Goal: Find contact information: Find contact information

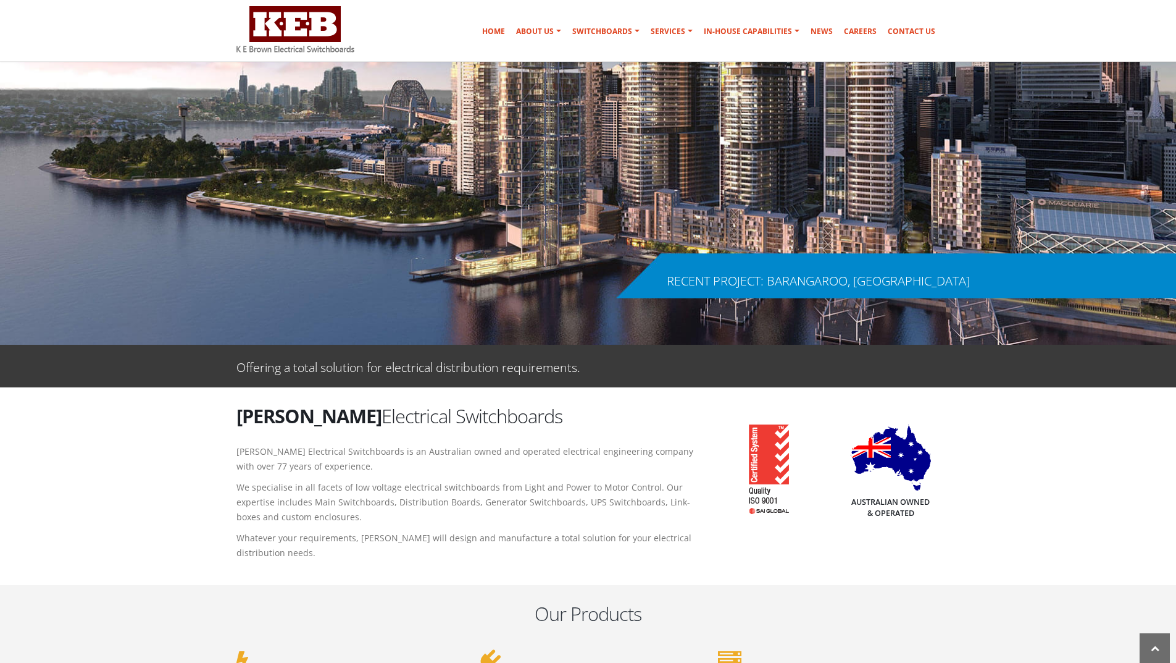
scroll to position [116, 0]
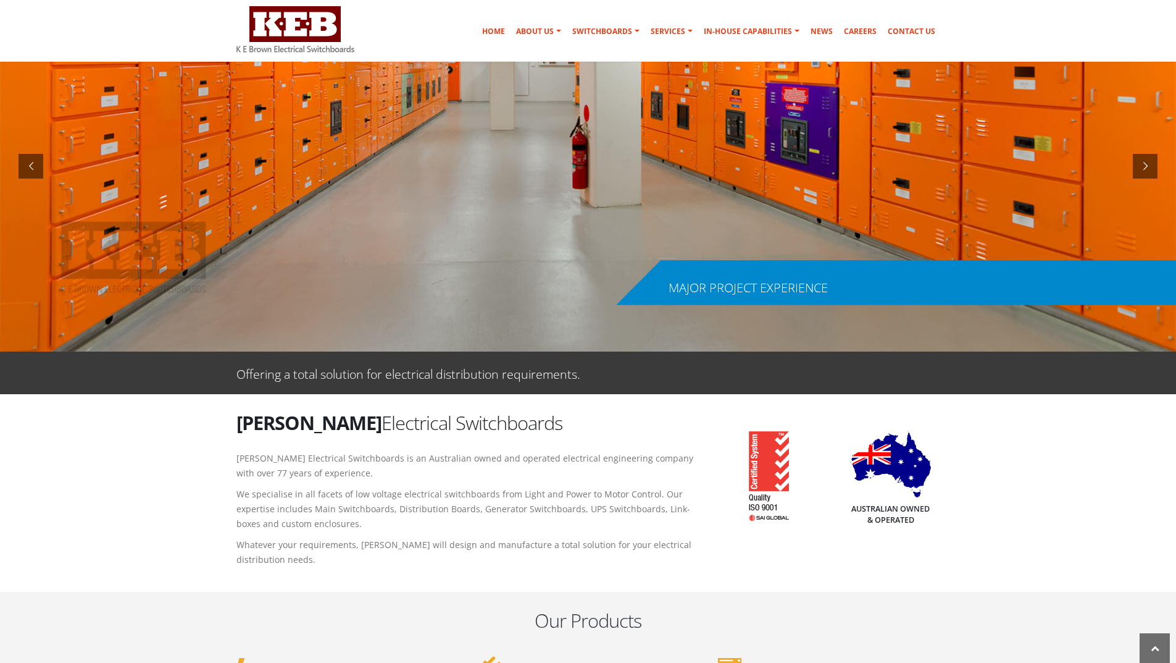
click at [729, 285] on div "MAJOR PROJECT EXPERIENCE" at bounding box center [748, 288] width 159 height 12
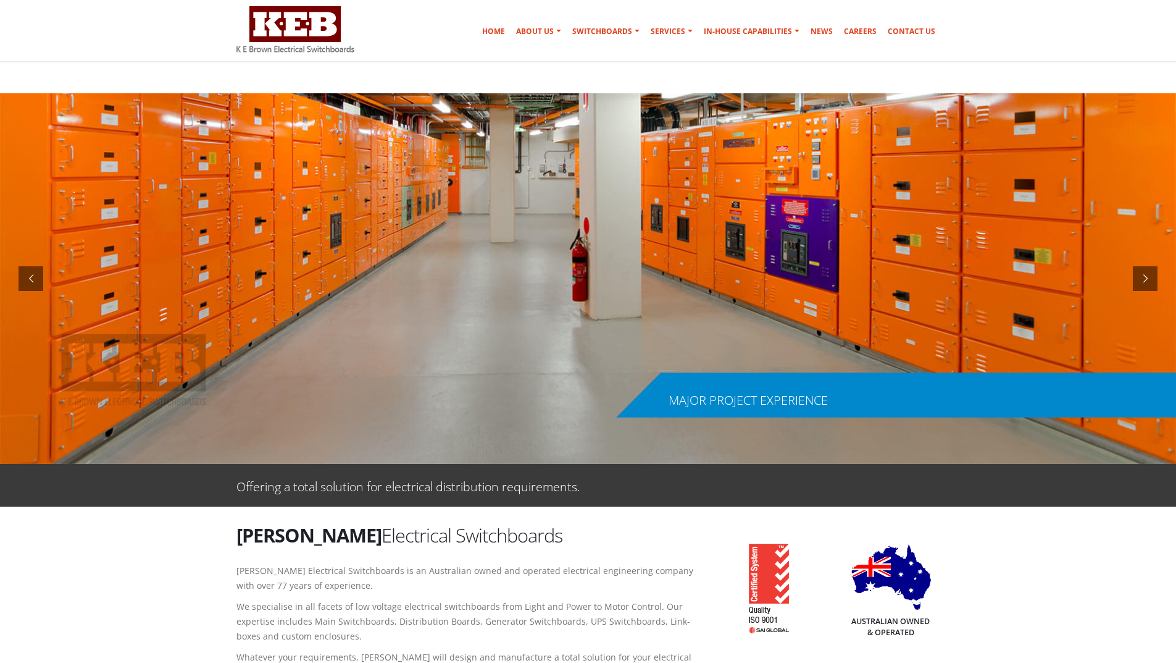
scroll to position [0, 0]
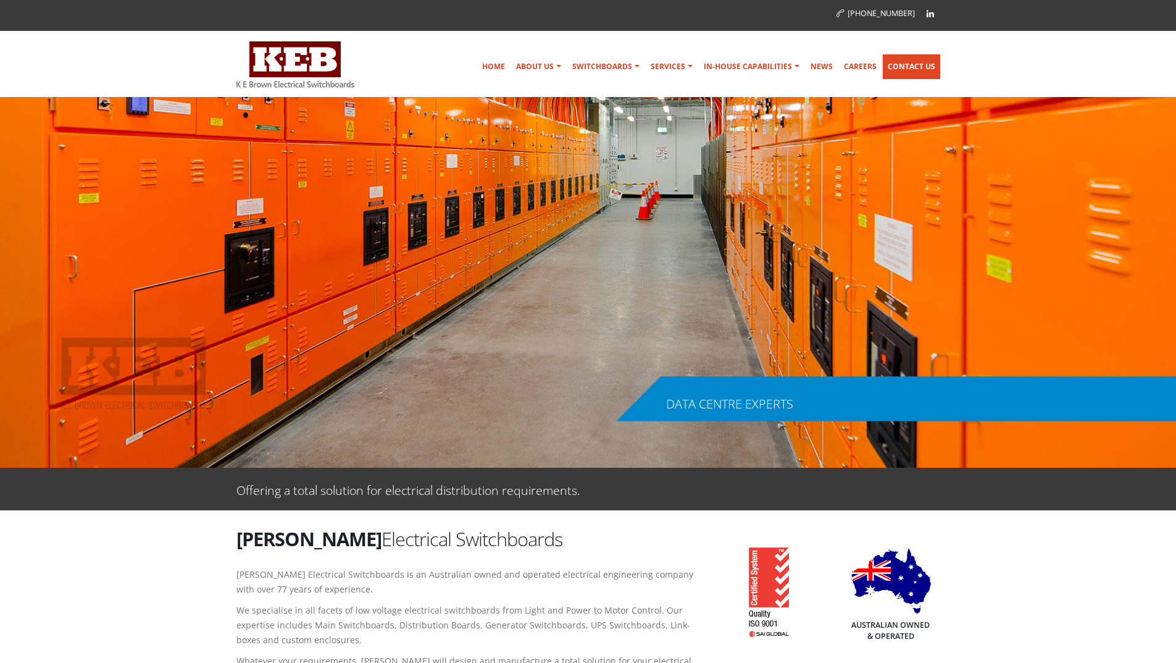
click at [926, 62] on link "Contact Us" at bounding box center [911, 66] width 57 height 25
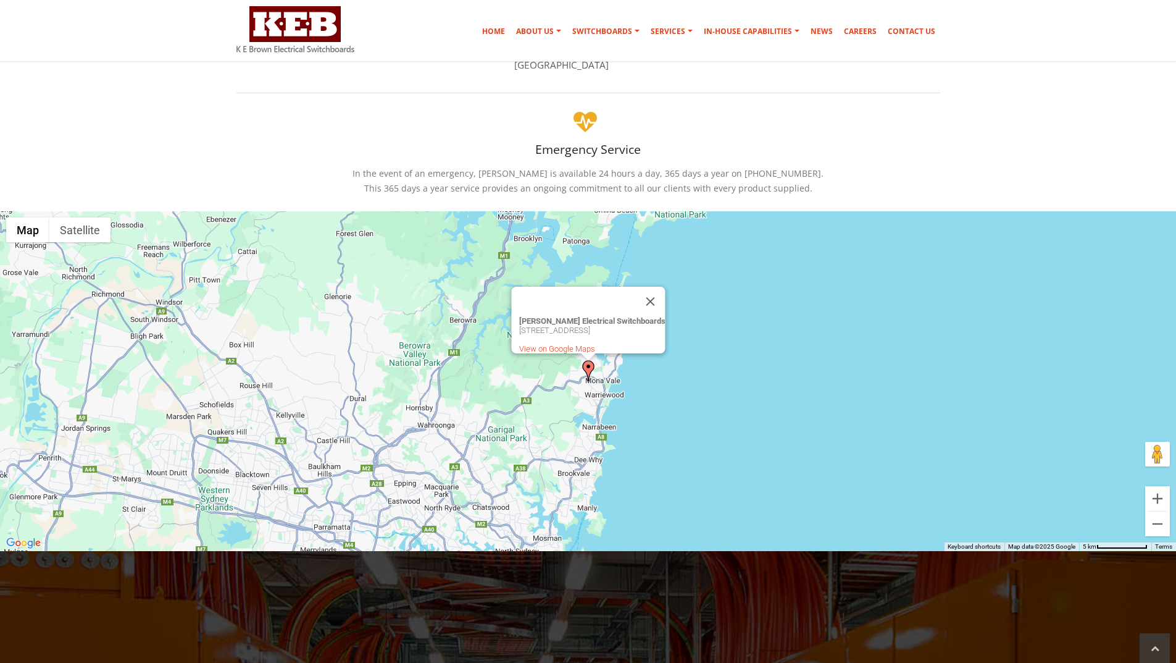
scroll to position [309, 0]
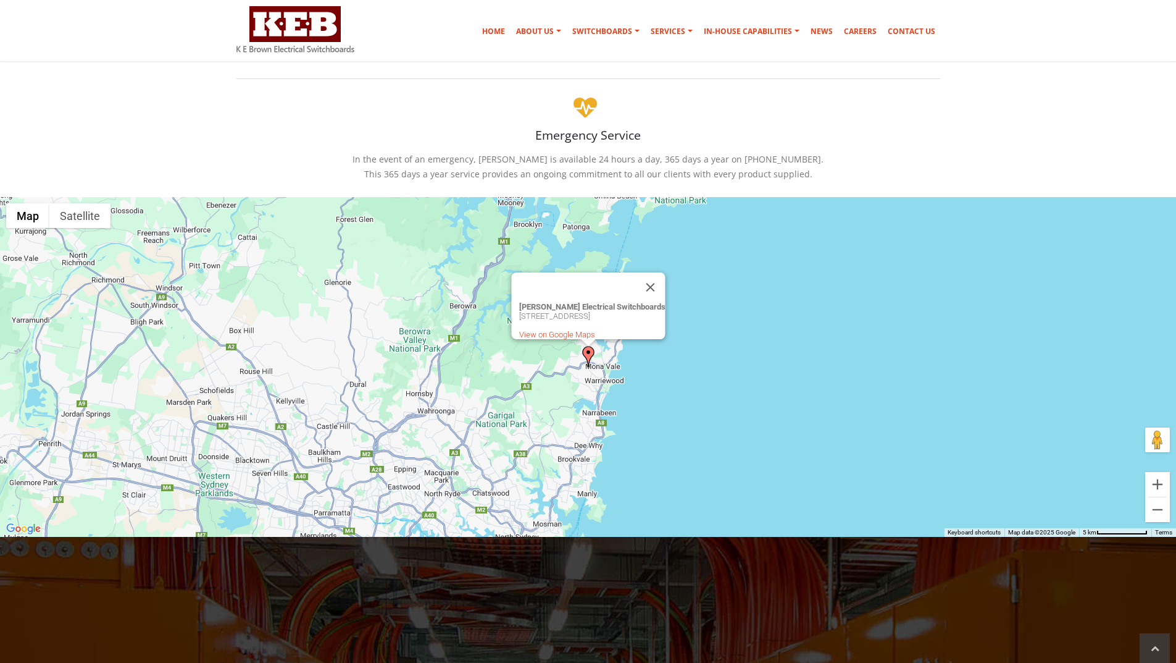
click at [605, 362] on div "[PERSON_NAME] Electrical Switchboards [STREET_ADDRESS] View on Google Maps" at bounding box center [588, 367] width 1176 height 340
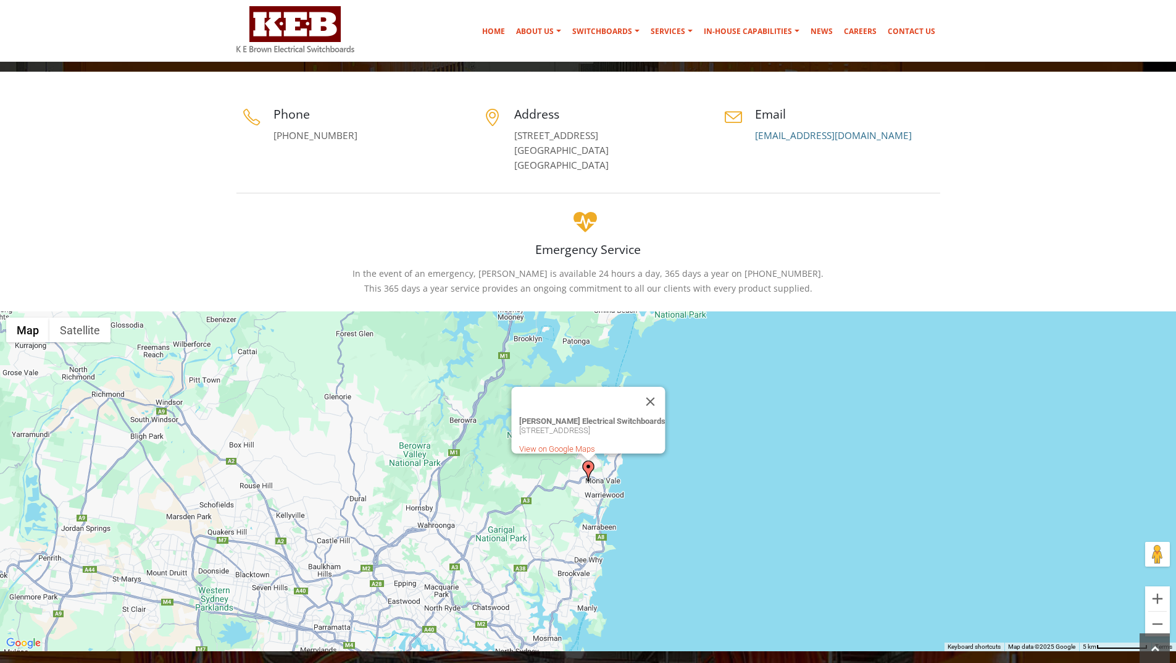
scroll to position [185, 0]
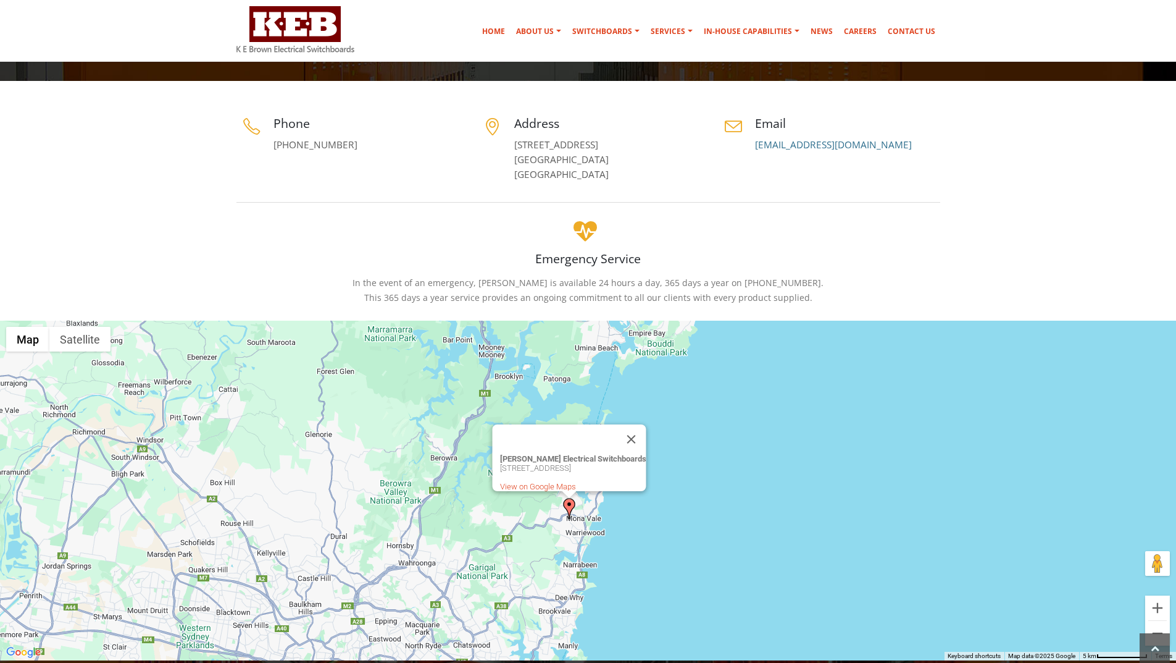
drag, startPoint x: 599, startPoint y: 506, endPoint x: 579, endPoint y: 534, distance: 35.0
click at [579, 534] on div "[PERSON_NAME] Electrical Switchboards [STREET_ADDRESS] View on Google Maps" at bounding box center [588, 490] width 1176 height 340
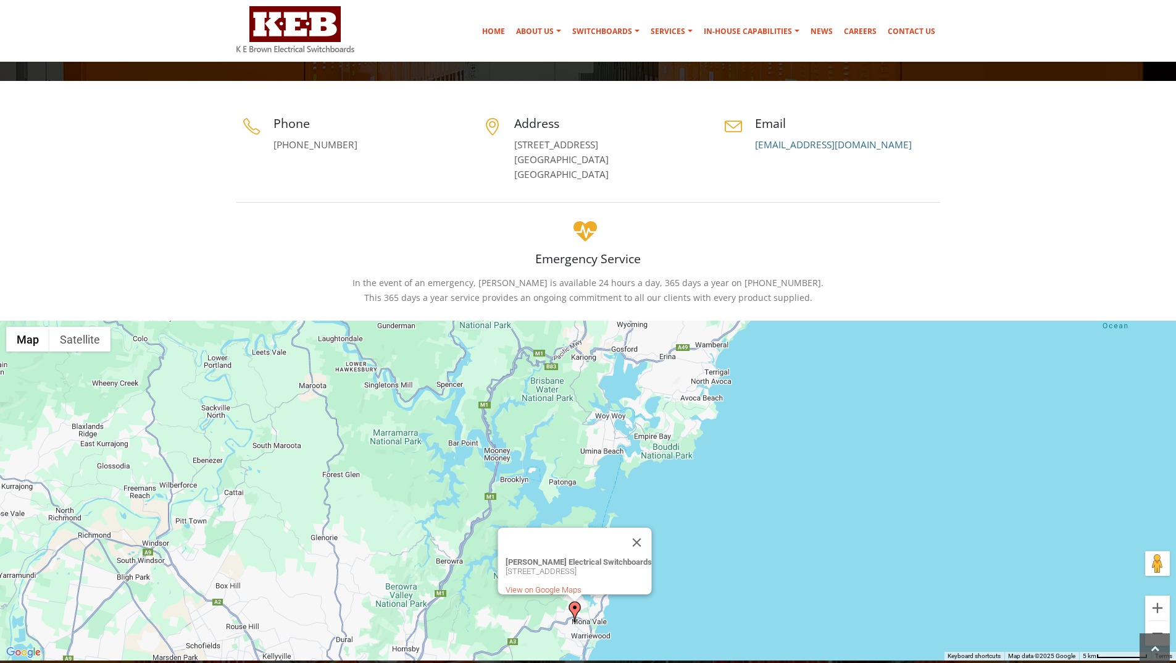
drag, startPoint x: 488, startPoint y: 356, endPoint x: 493, endPoint y: 461, distance: 105.1
click at [493, 461] on div "K E Brown Electrical Switchboards 5 Jubilee Ave, Warriewood, NSW 2102, Australi…" at bounding box center [588, 490] width 1176 height 340
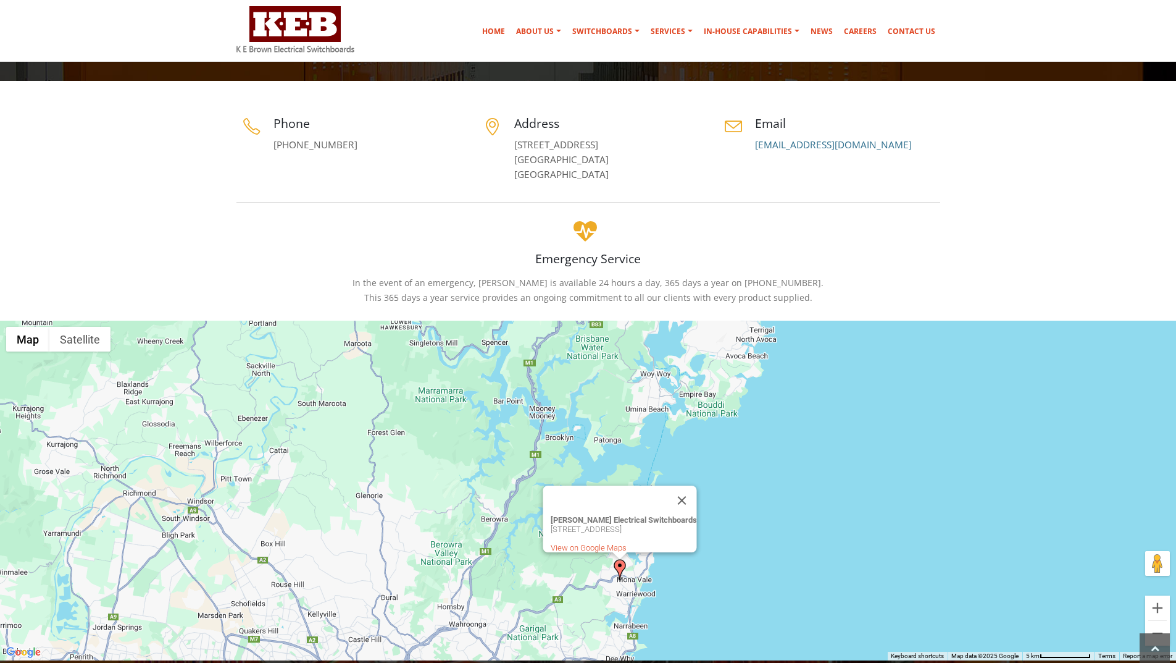
drag, startPoint x: 501, startPoint y: 388, endPoint x: 546, endPoint y: 348, distance: 60.4
click at [546, 348] on div "K E Brown Electrical Switchboards 5 Jubilee Ave, Warriewood, NSW 2102, Australi…" at bounding box center [588, 490] width 1176 height 340
click at [539, 416] on div "K E Brown Electrical Switchboards 5 Jubilee Ave, Warriewood, NSW 2102, Australi…" at bounding box center [588, 490] width 1176 height 340
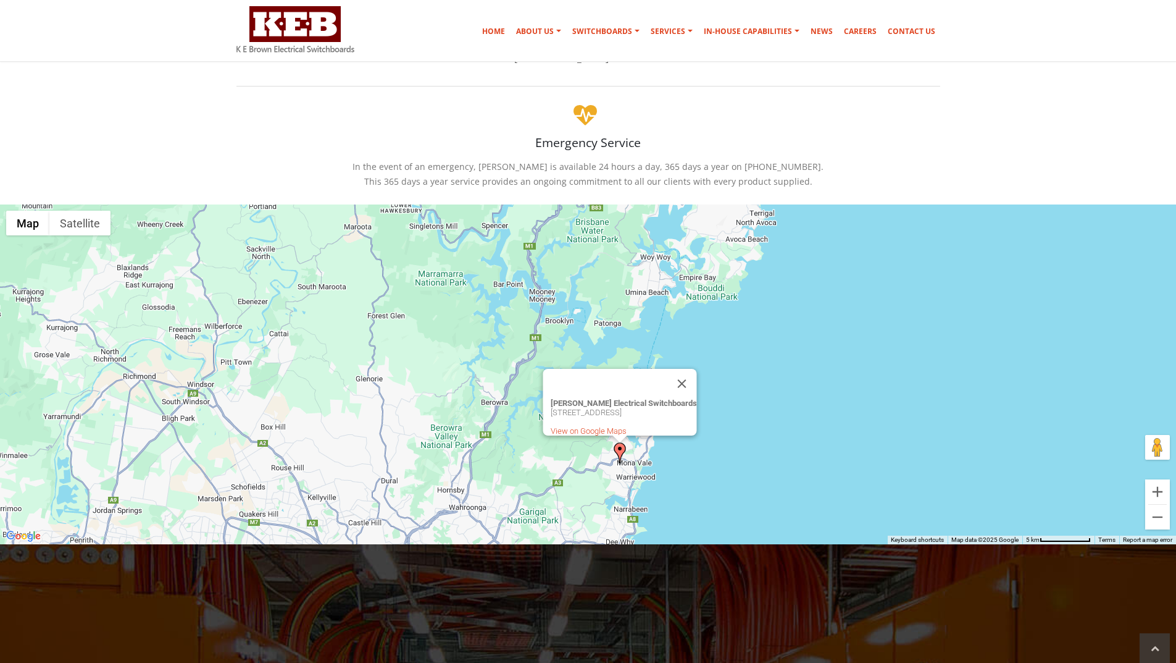
scroll to position [309, 0]
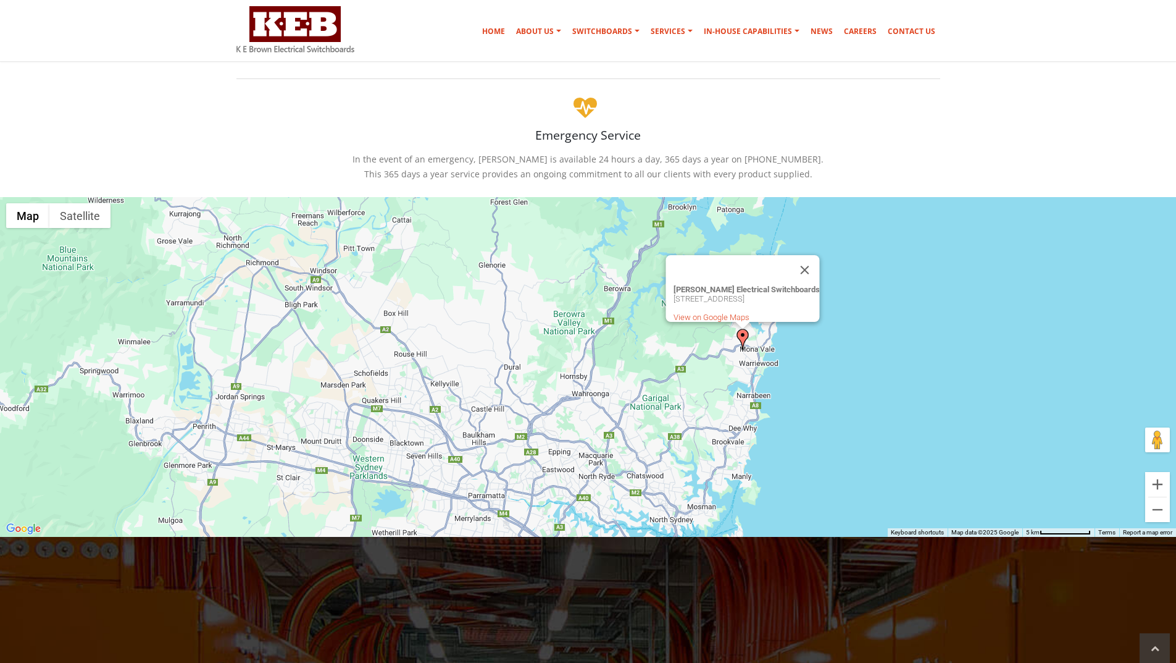
drag, startPoint x: 393, startPoint y: 438, endPoint x: 516, endPoint y: 330, distance: 163.2
click at [516, 330] on div "K E Brown Electrical Switchboards 5 Jubilee Ave, Warriewood, NSW 2102, Australi…" at bounding box center [588, 367] width 1176 height 340
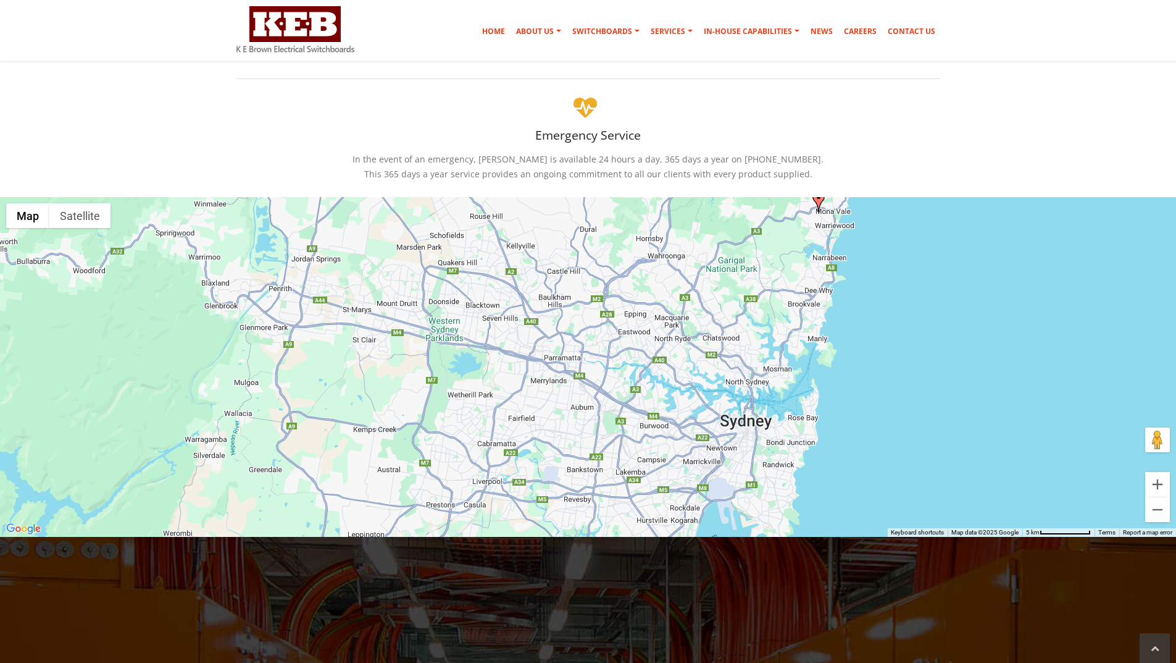
drag, startPoint x: 714, startPoint y: 410, endPoint x: 790, endPoint y: 270, distance: 159.2
click at [790, 270] on div "K E Brown Electrical Switchboards 5 Jubilee Ave, Warriewood, NSW 2102, Australi…" at bounding box center [588, 367] width 1176 height 340
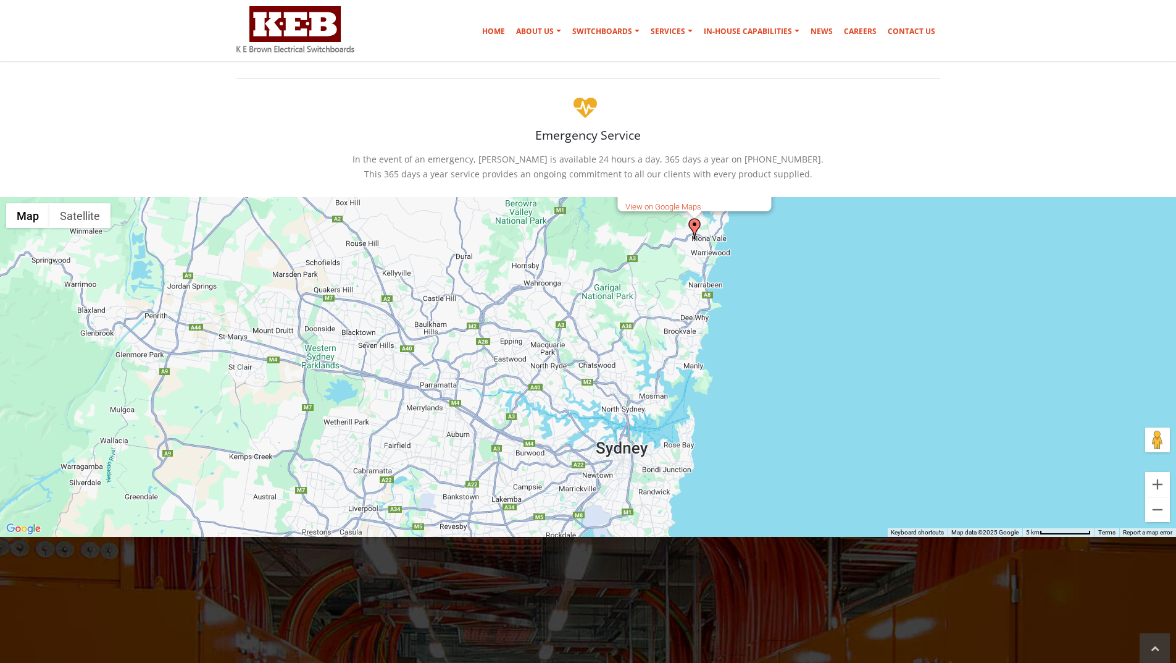
drag, startPoint x: 733, startPoint y: 412, endPoint x: 605, endPoint y: 443, distance: 131.6
click at [605, 443] on div "K E Brown Electrical Switchboards 5 Jubilee Ave, Warriewood, NSW 2102, Australi…" at bounding box center [588, 367] width 1176 height 340
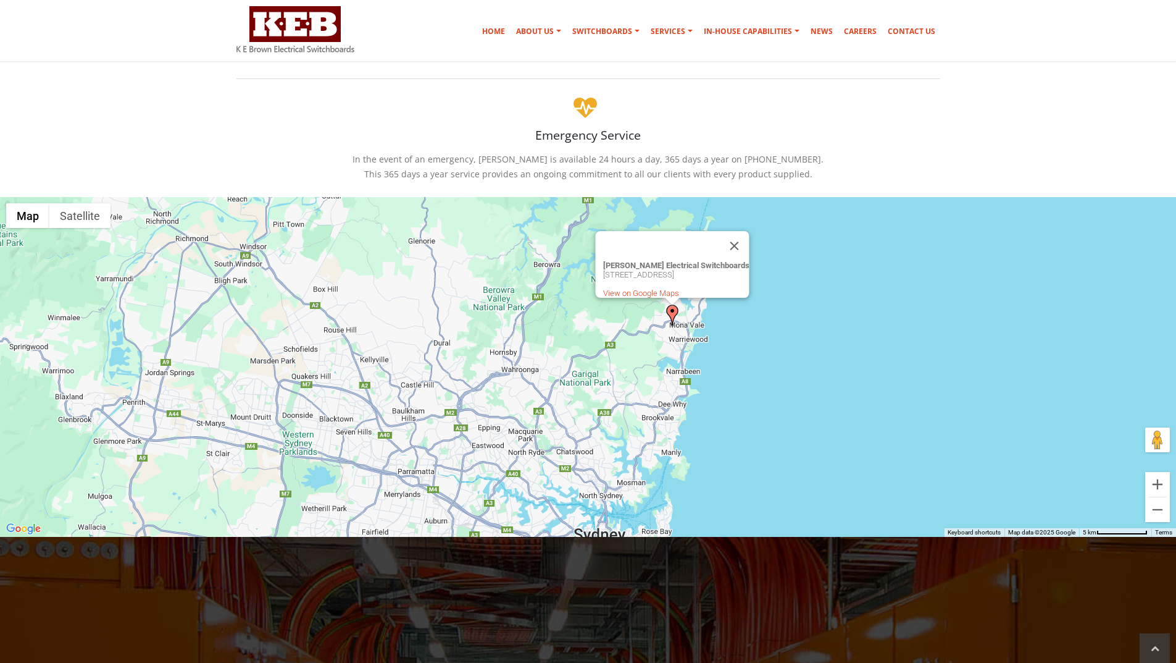
drag, startPoint x: 690, startPoint y: 298, endPoint x: 671, endPoint y: 385, distance: 88.4
click at [671, 385] on div "K E Brown Electrical Switchboards 5 Jubilee Ave, Warriewood, NSW 2102, Australi…" at bounding box center [588, 367] width 1176 height 340
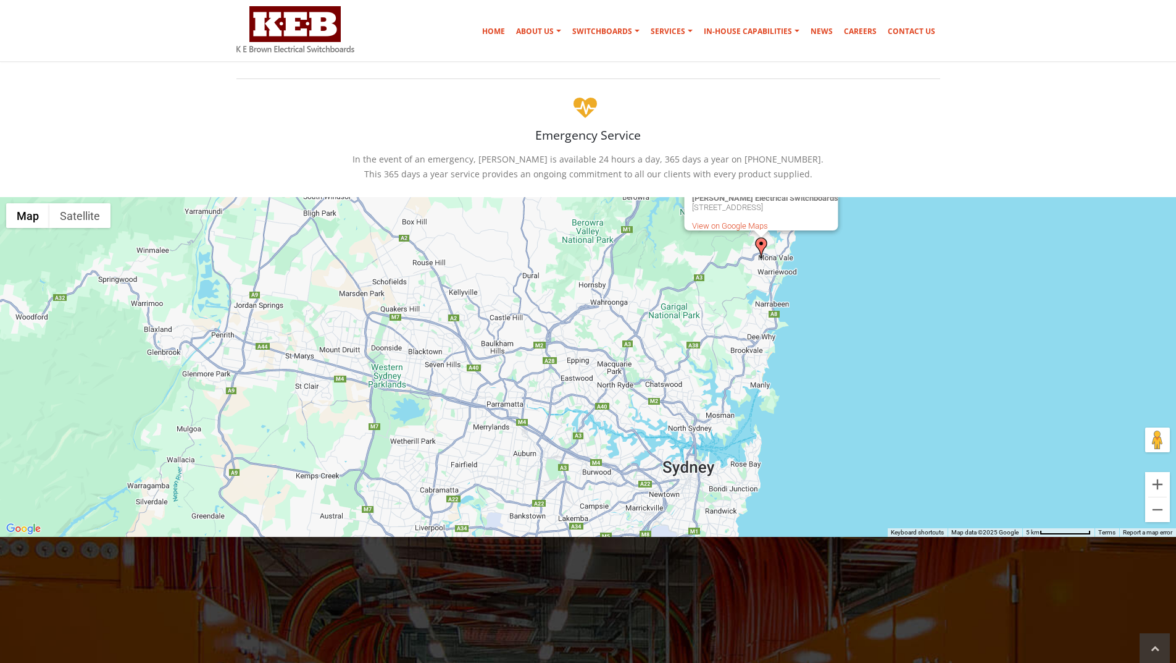
drag, startPoint x: 377, startPoint y: 359, endPoint x: 461, endPoint y: 291, distance: 108.4
click at [461, 291] on div "K E Brown Electrical Switchboards 5 Jubilee Ave, Warriewood, NSW 2102, Australi…" at bounding box center [588, 367] width 1176 height 340
drag, startPoint x: 414, startPoint y: 391, endPoint x: 432, endPoint y: 379, distance: 21.2
click at [432, 379] on div "K E Brown Electrical Switchboards 5 Jubilee Ave, Warriewood, NSW 2102, Australi…" at bounding box center [588, 367] width 1176 height 340
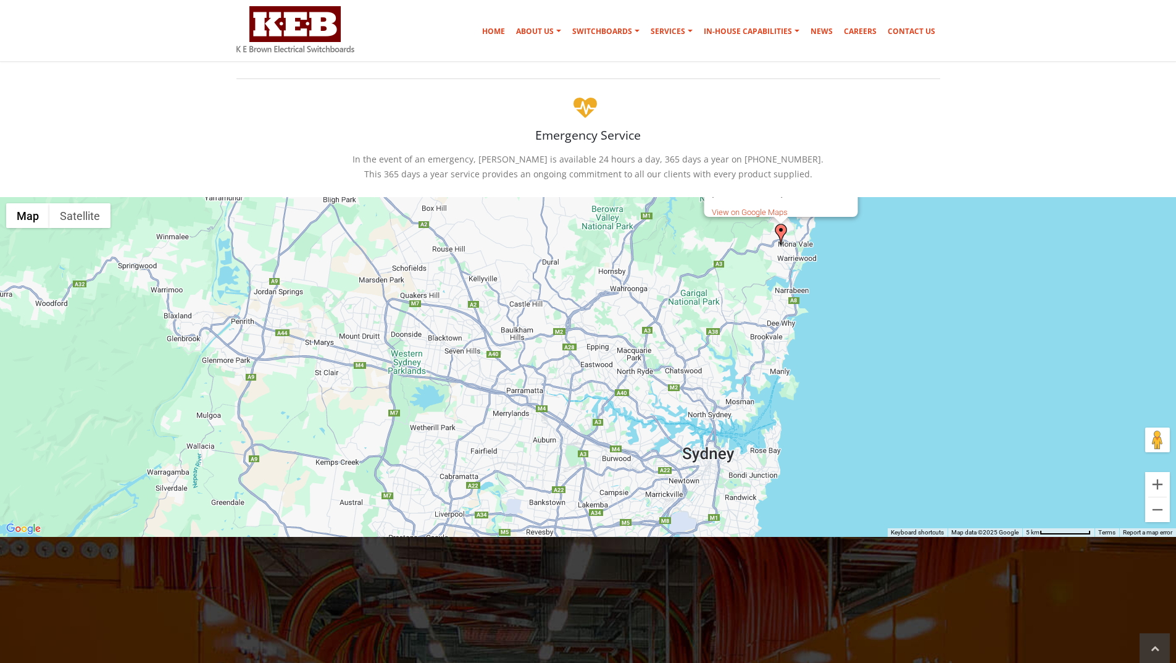
drag, startPoint x: 486, startPoint y: 341, endPoint x: 491, endPoint y: 337, distance: 7.0
click at [491, 337] on div "K E Brown Electrical Switchboards 5 Jubilee Ave, Warriewood, NSW 2102, Australi…" at bounding box center [588, 367] width 1176 height 340
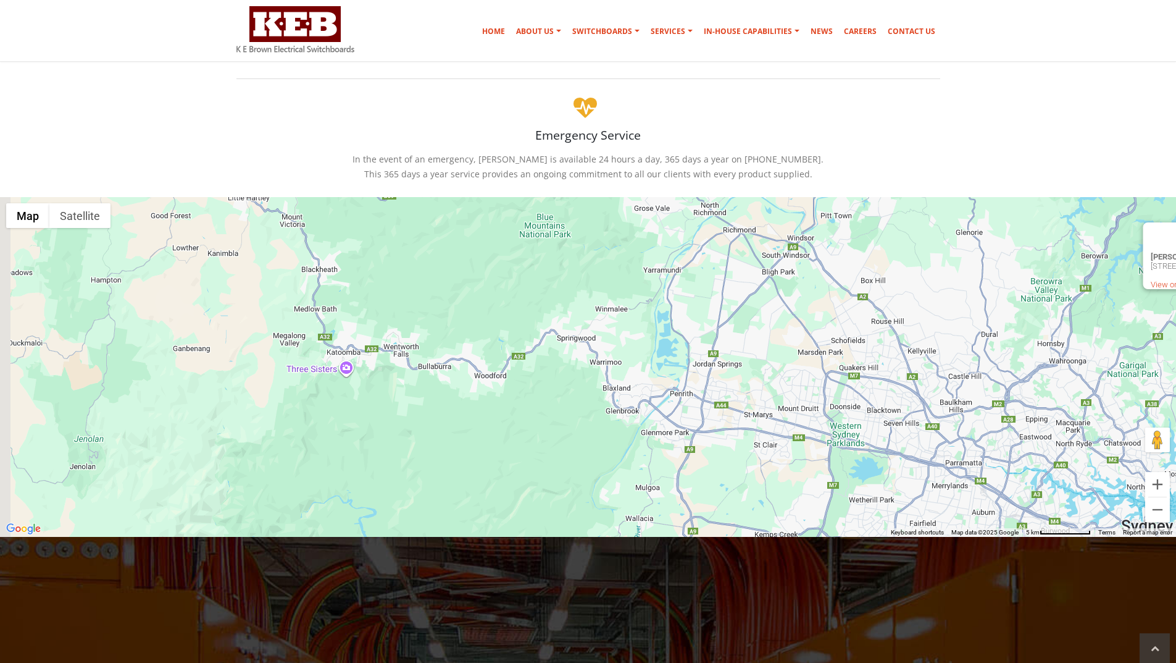
drag, startPoint x: 462, startPoint y: 406, endPoint x: 877, endPoint y: 495, distance: 424.8
click at [877, 495] on div "K E Brown Electrical Switchboards 5 Jubilee Ave, Warriewood, NSW 2102, Australi…" at bounding box center [588, 367] width 1176 height 340
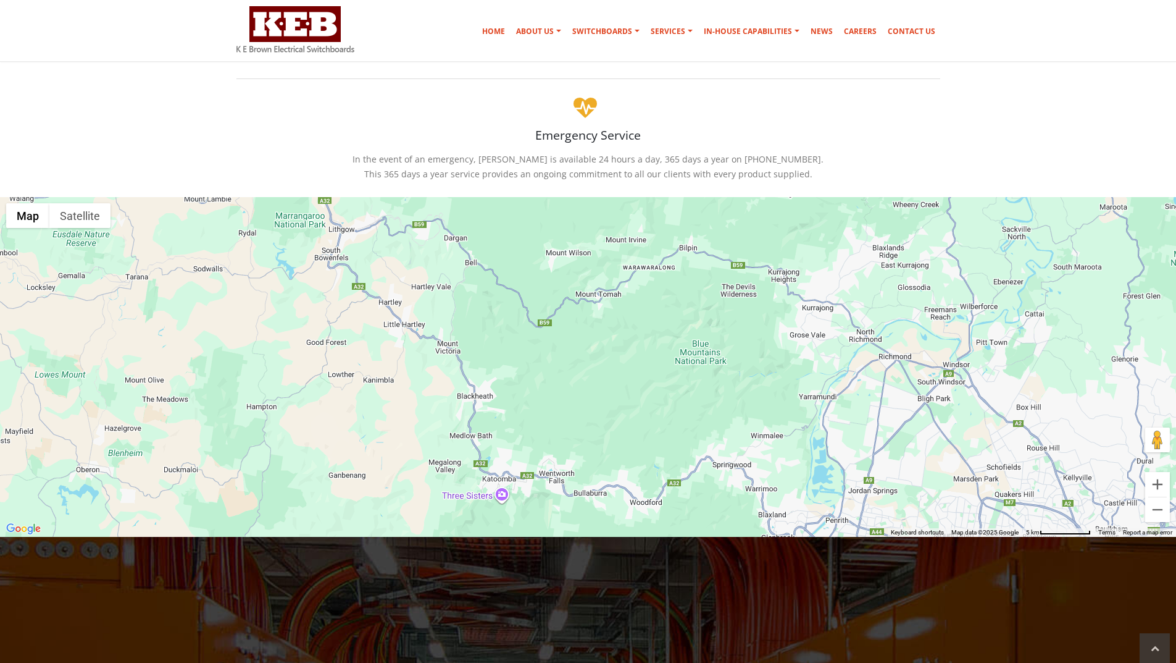
drag, startPoint x: 344, startPoint y: 418, endPoint x: 500, endPoint y: 545, distance: 201.5
click at [500, 545] on div "(02) 9979 6499 Home About Us Australian Made Mission & Values Community Support…" at bounding box center [588, 597] width 1176 height 1813
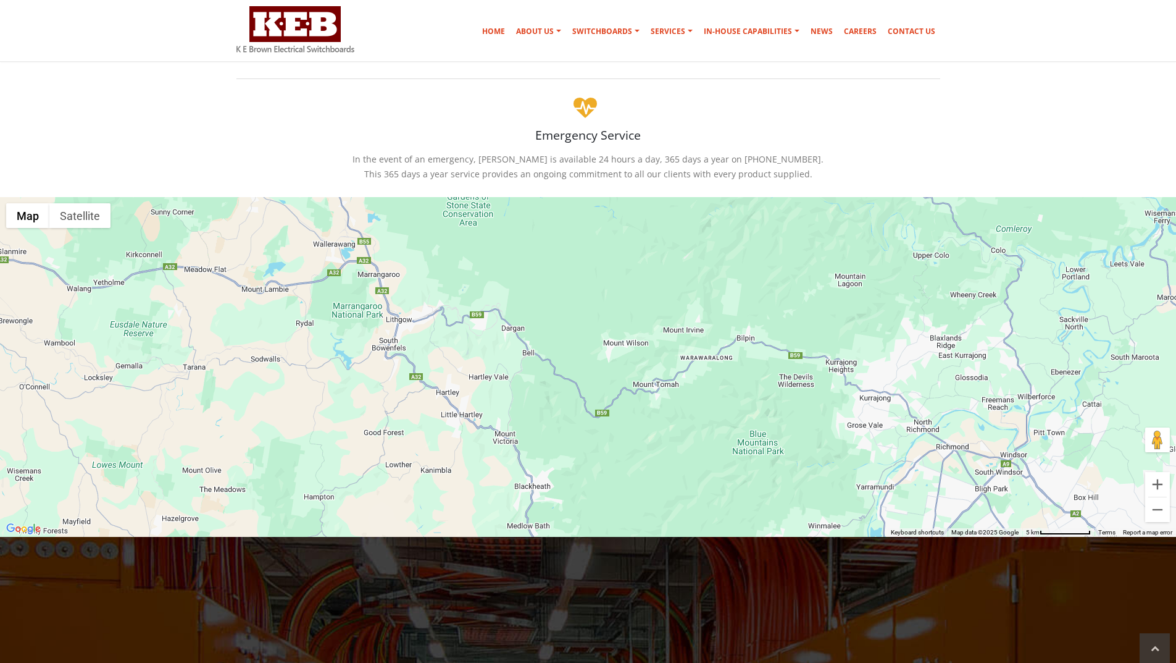
drag, startPoint x: 367, startPoint y: 378, endPoint x: 426, endPoint y: 469, distance: 108.6
click at [426, 469] on div "K E Brown Electrical Switchboards 5 Jubilee Ave, Warriewood, NSW 2102, Australi…" at bounding box center [588, 367] width 1176 height 340
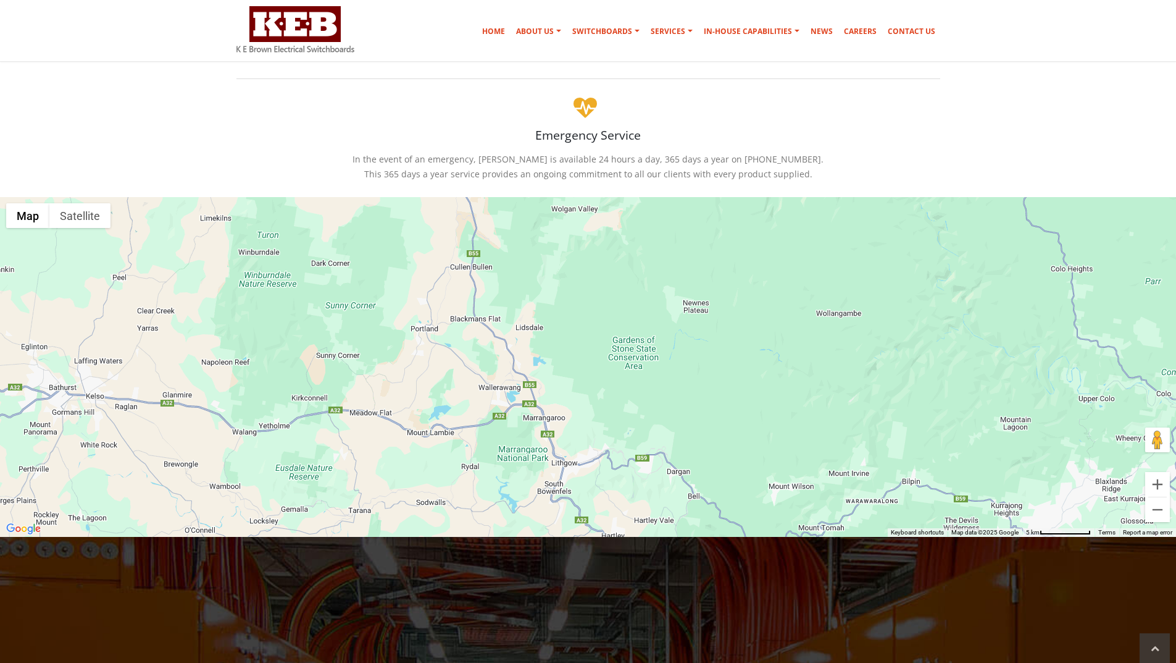
drag, startPoint x: 320, startPoint y: 368, endPoint x: 488, endPoint y: 513, distance: 221.9
click at [488, 513] on div "K E Brown Electrical Switchboards 5 Jubilee Ave, Warriewood, NSW 2102, Australi…" at bounding box center [588, 367] width 1176 height 340
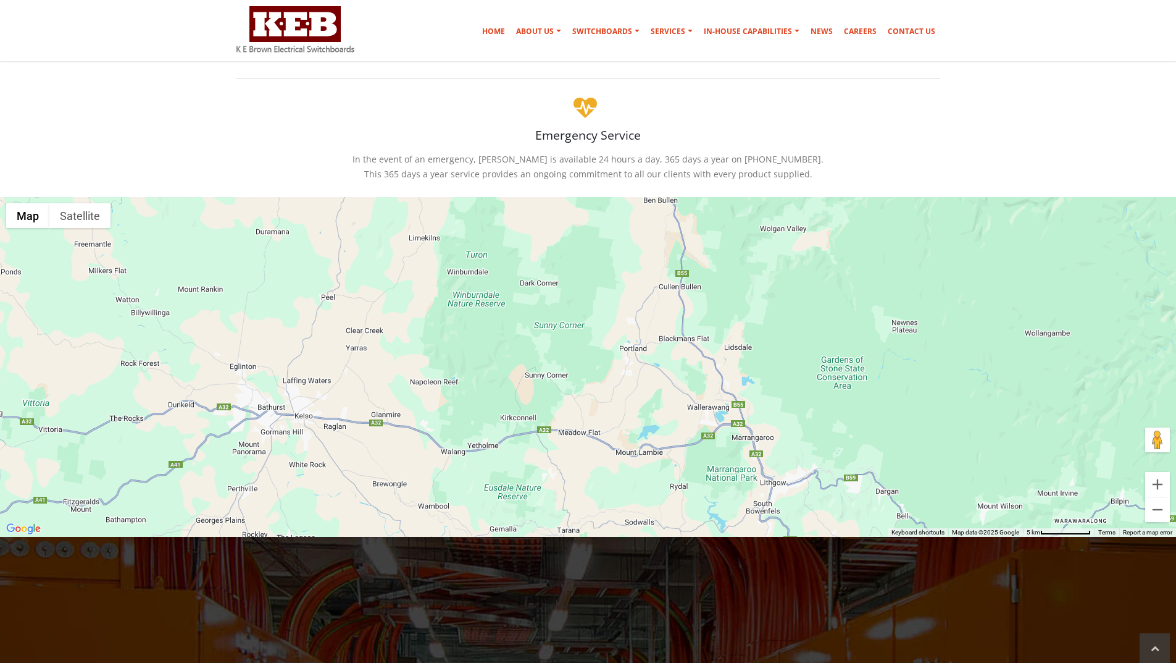
drag, startPoint x: 262, startPoint y: 358, endPoint x: 473, endPoint y: 377, distance: 212.1
click at [473, 377] on div "K E Brown Electrical Switchboards 5 Jubilee Ave, Warriewood, NSW 2102, Australi…" at bounding box center [588, 367] width 1176 height 340
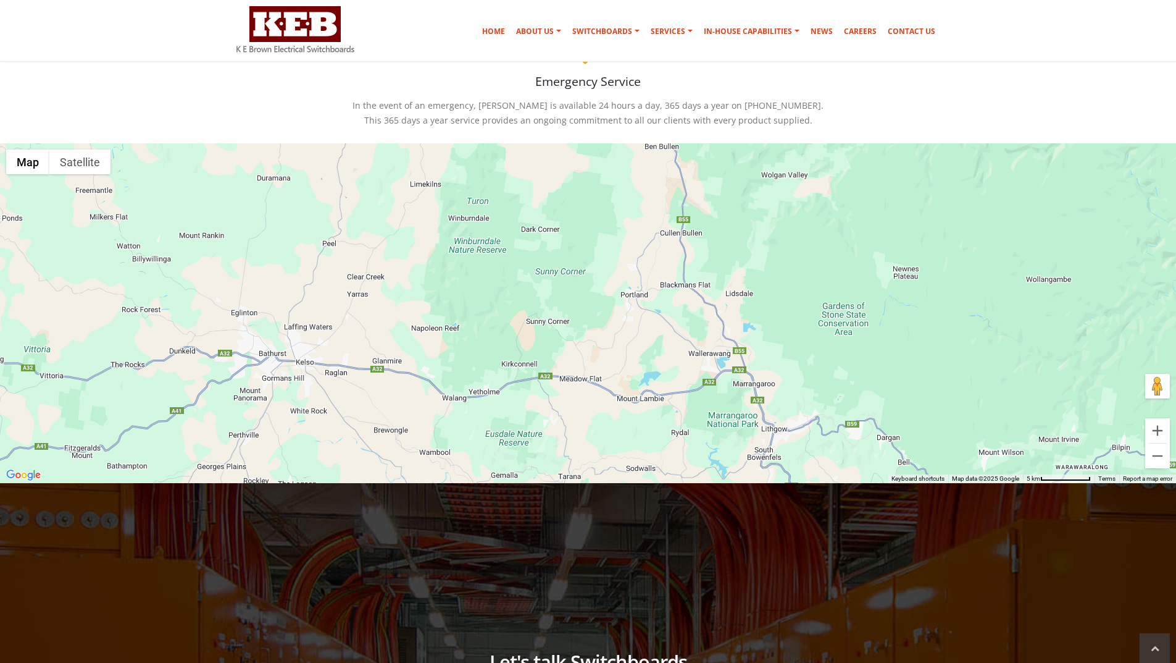
scroll to position [247, 0]
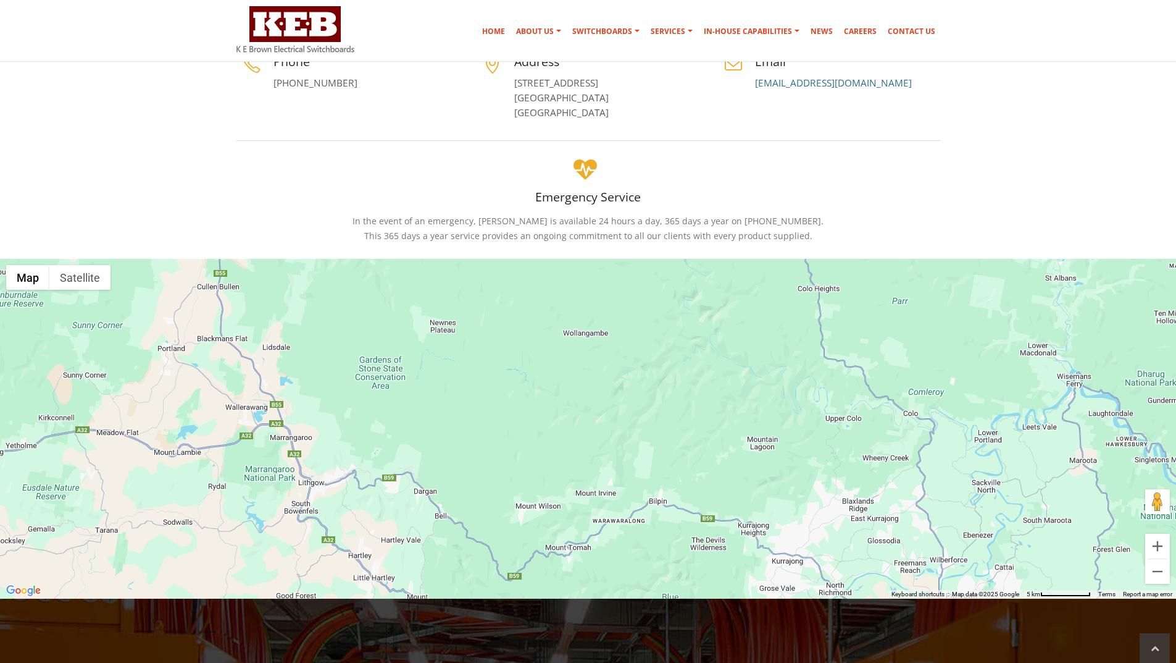
drag, startPoint x: 656, startPoint y: 417, endPoint x: 192, endPoint y: 355, distance: 468.4
click at [192, 355] on div "K E Brown Electrical Switchboards 5 Jubilee Ave, Warriewood, NSW 2102, Australi…" at bounding box center [588, 429] width 1176 height 340
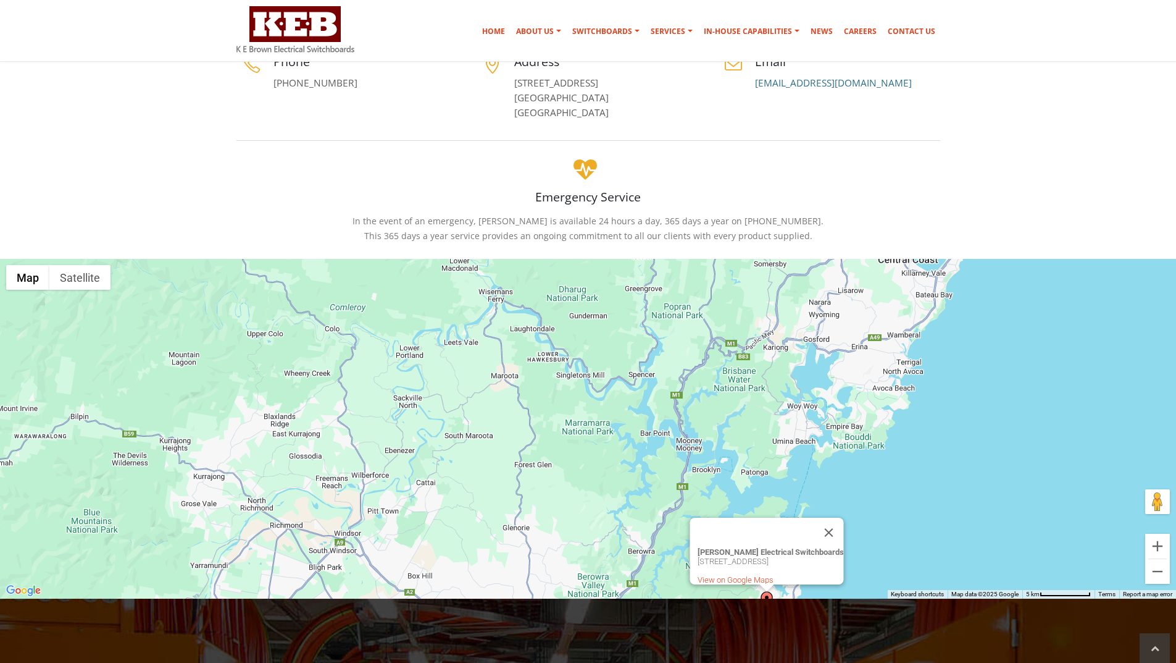
drag, startPoint x: 648, startPoint y: 437, endPoint x: 67, endPoint y: 352, distance: 587.2
click at [67, 352] on div "K E Brown Electrical Switchboards 5 Jubilee Ave, Warriewood, NSW 2102, Australi…" at bounding box center [588, 429] width 1176 height 340
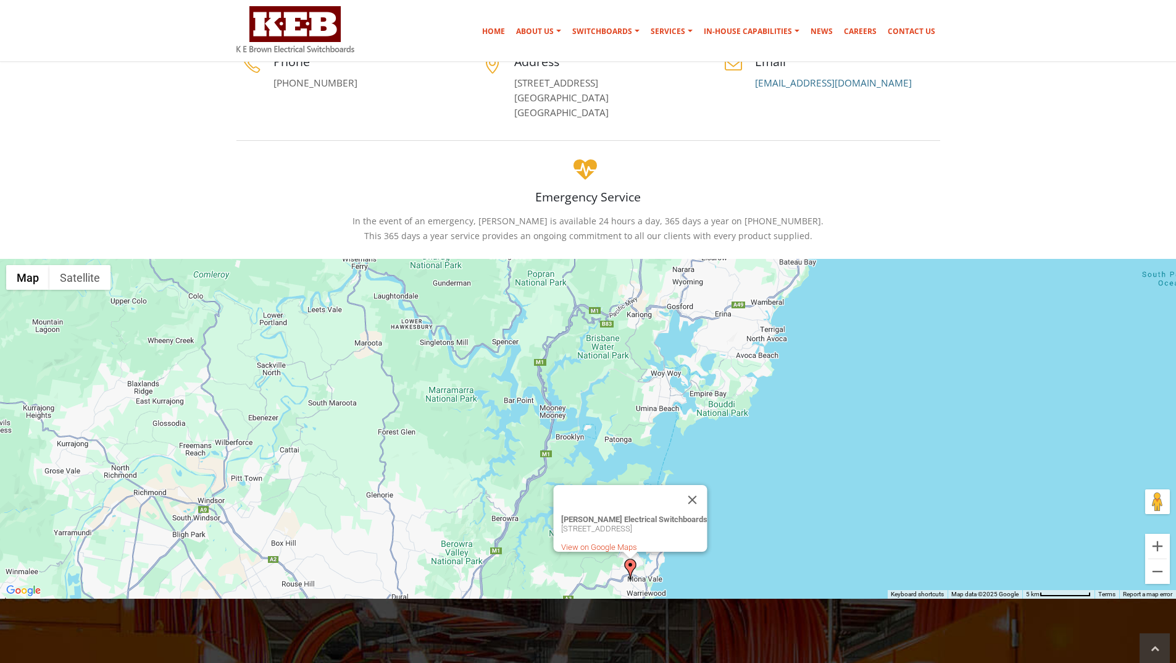
drag, startPoint x: 551, startPoint y: 446, endPoint x: 416, endPoint y: 412, distance: 139.0
click at [416, 412] on div "K E Brown Electrical Switchboards 5 Jubilee Ave, Warriewood, NSW 2102, Australi…" at bounding box center [588, 429] width 1176 height 340
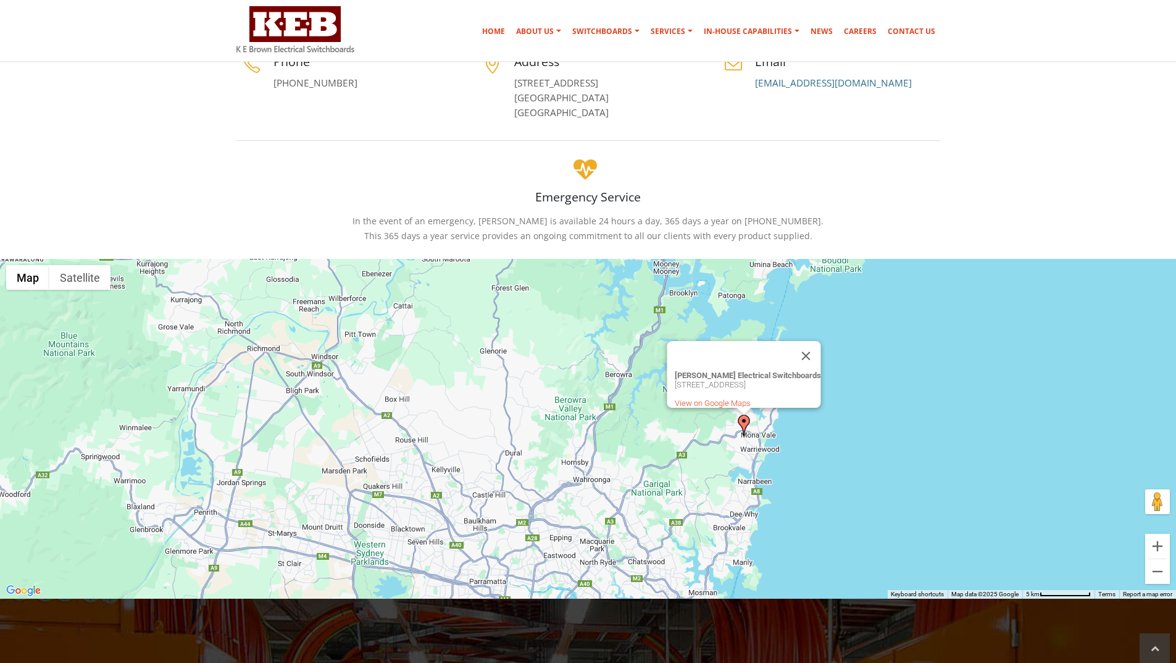
drag, startPoint x: 416, startPoint y: 412, endPoint x: 532, endPoint y: 267, distance: 185.4
click at [532, 267] on div "K E Brown Electrical Switchboards 5 Jubilee Ave, Warriewood, NSW 2102, Australi…" at bounding box center [588, 429] width 1176 height 340
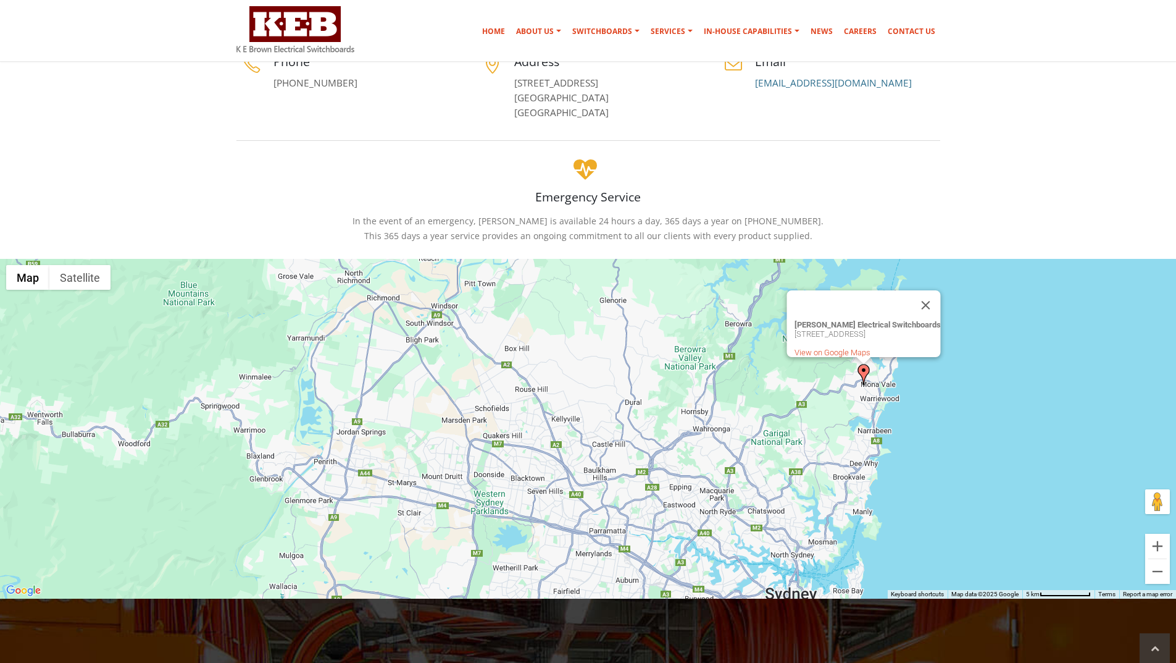
drag, startPoint x: 509, startPoint y: 422, endPoint x: 630, endPoint y: 371, distance: 132.0
click at [630, 371] on div "K E Brown Electrical Switchboards 5 Jubilee Ave, Warriewood, NSW 2102, Australi…" at bounding box center [588, 429] width 1176 height 340
click at [227, 407] on div "K E Brown Electrical Switchboards 5 Jubilee Ave, Warriewood, NSW 2102, Australi…" at bounding box center [588, 429] width 1176 height 340
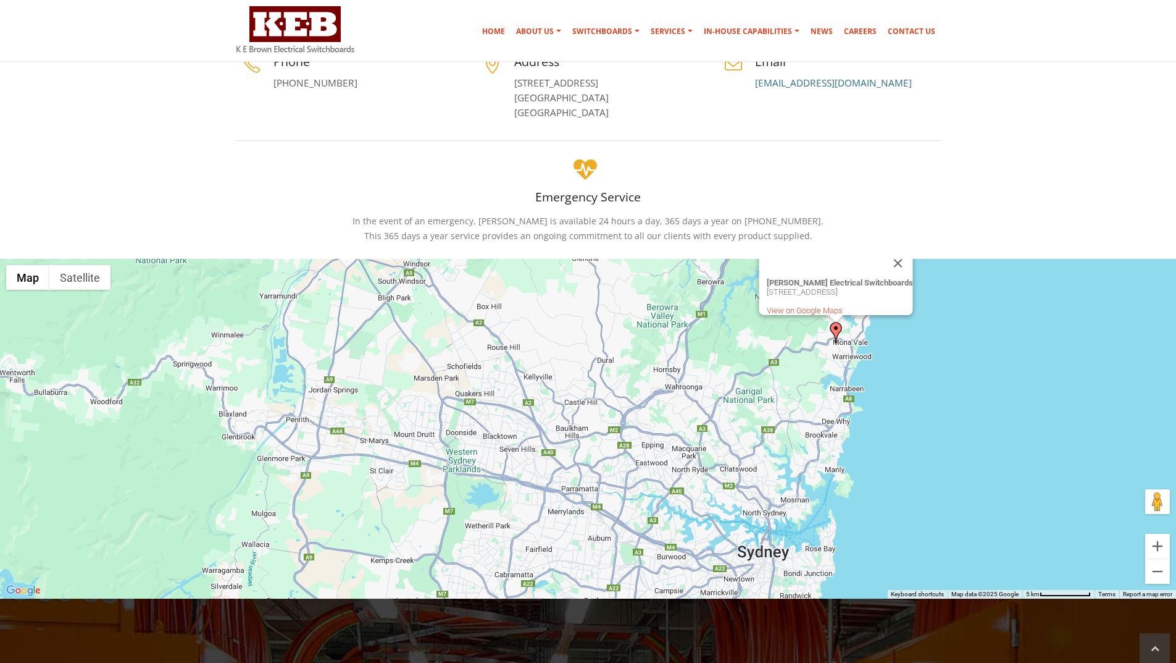
drag, startPoint x: 688, startPoint y: 519, endPoint x: 661, endPoint y: 475, distance: 51.4
click at [661, 475] on div "K E Brown Electrical Switchboards 5 Jubilee Ave, Warriewood, NSW 2102, Australi…" at bounding box center [588, 429] width 1176 height 340
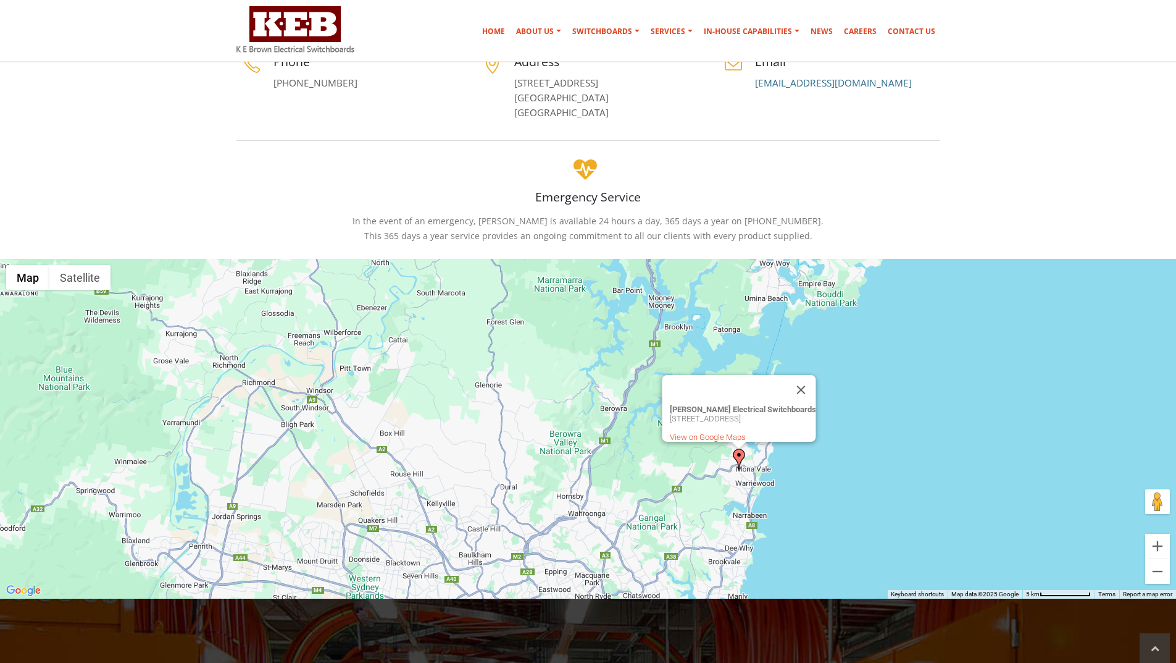
drag, startPoint x: 755, startPoint y: 377, endPoint x: 651, endPoint y: 527, distance: 181.6
click at [651, 527] on div "K E Brown Electrical Switchboards 5 Jubilee Ave, Warriewood, NSW 2102, Australi…" at bounding box center [588, 429] width 1176 height 340
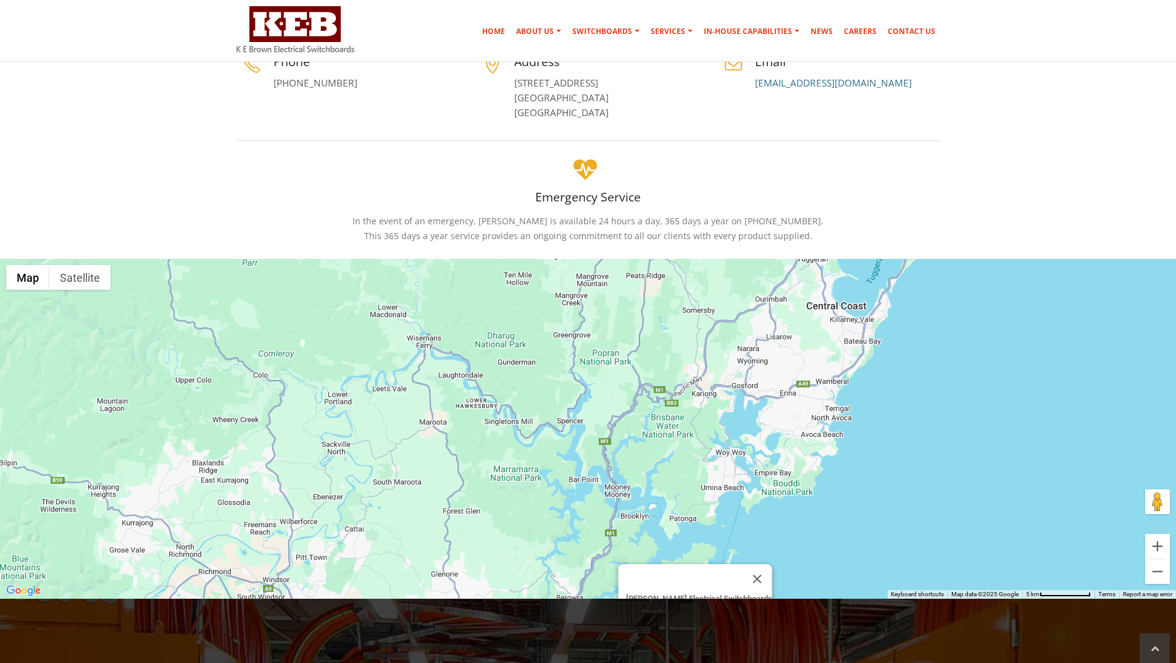
drag, startPoint x: 539, startPoint y: 353, endPoint x: 503, endPoint y: 529, distance: 179.1
click at [503, 529] on div "K E Brown Electrical Switchboards 5 Jubilee Ave, Warriewood, NSW 2102, Australi…" at bounding box center [588, 429] width 1176 height 340
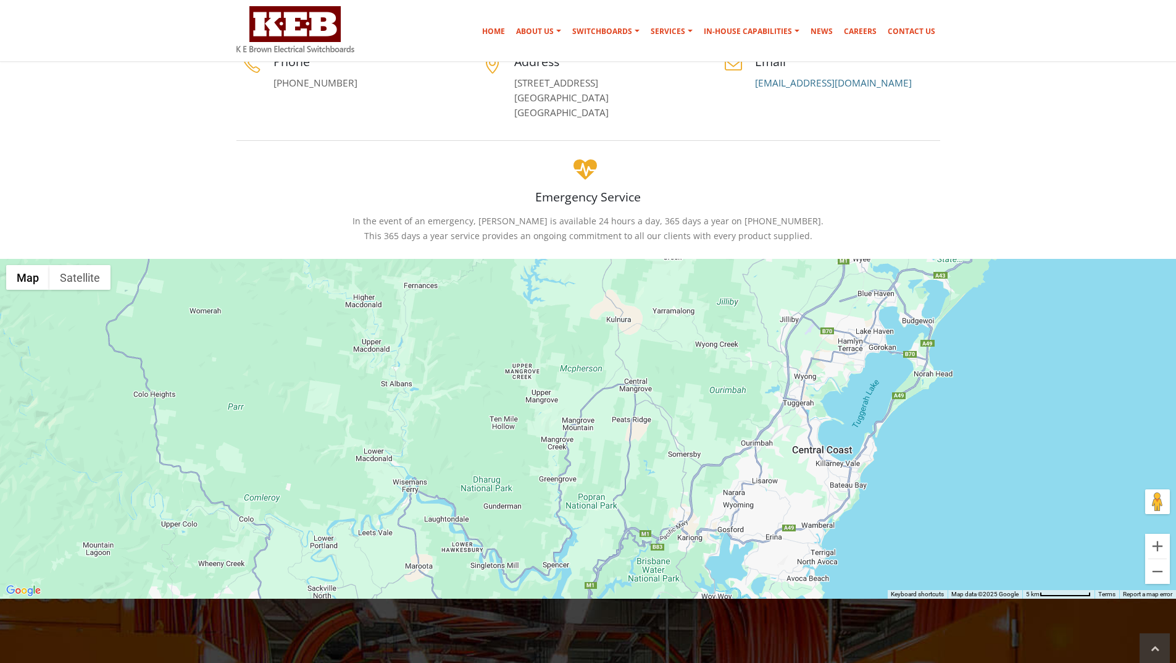
drag, startPoint x: 566, startPoint y: 368, endPoint x: 551, endPoint y: 512, distance: 144.6
click at [551, 512] on div "K E Brown Electrical Switchboards 5 Jubilee Ave, Warriewood, NSW 2102, Australi…" at bounding box center [588, 429] width 1176 height 340
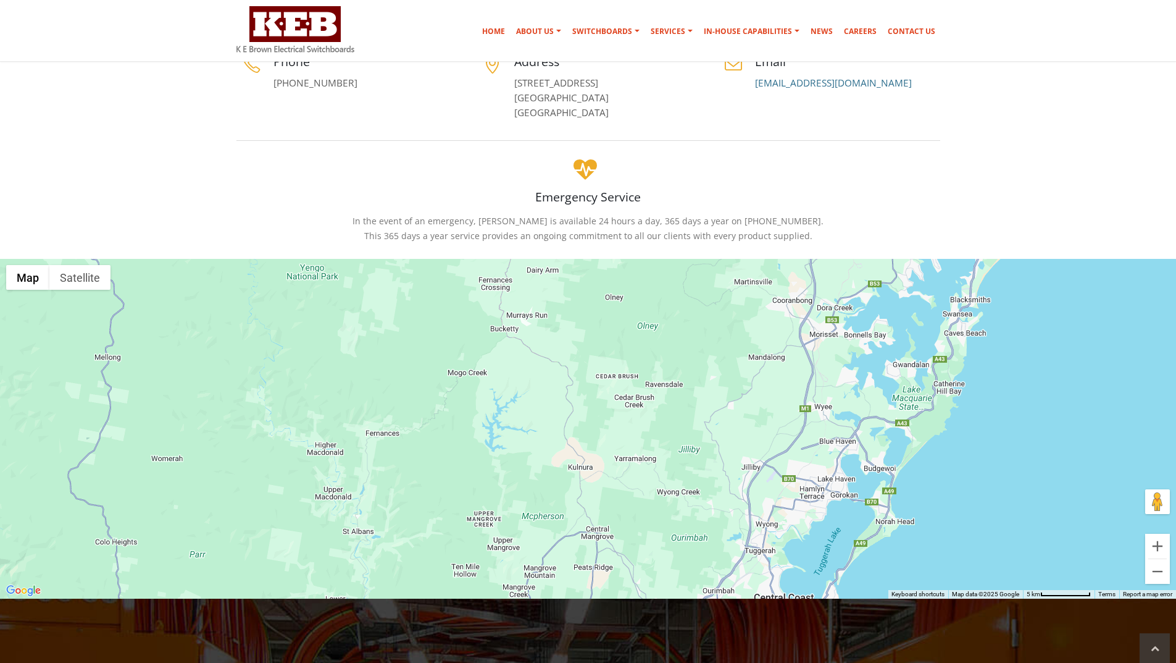
drag, startPoint x: 680, startPoint y: 377, endPoint x: 641, endPoint y: 521, distance: 148.6
click at [641, 521] on div "K E Brown Electrical Switchboards 5 Jubilee Ave, Warriewood, NSW 2102, Australi…" at bounding box center [588, 429] width 1176 height 340
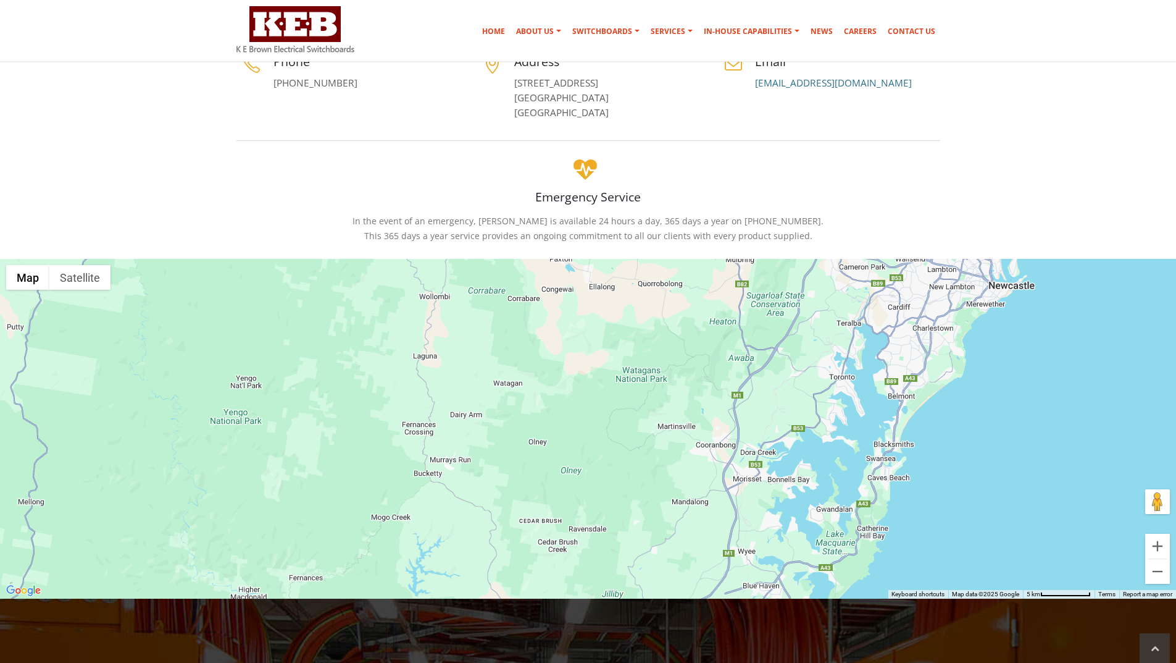
drag, startPoint x: 683, startPoint y: 379, endPoint x: 605, endPoint y: 527, distance: 167.4
click at [605, 527] on div "K E Brown Electrical Switchboards 5 Jubilee Ave, Warriewood, NSW 2102, Australi…" at bounding box center [588, 429] width 1176 height 340
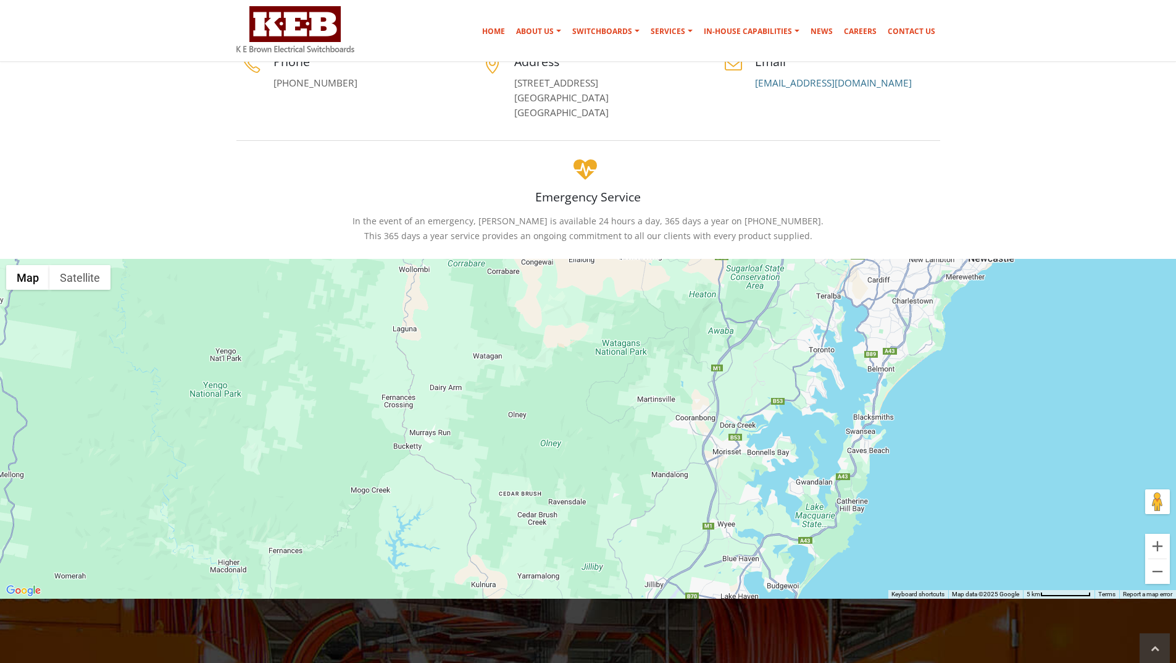
drag, startPoint x: 701, startPoint y: 347, endPoint x: 680, endPoint y: 319, distance: 34.8
click at [680, 319] on div "K E Brown Electrical Switchboards 5 Jubilee Ave, Warriewood, NSW 2102, Australi…" at bounding box center [588, 429] width 1176 height 340
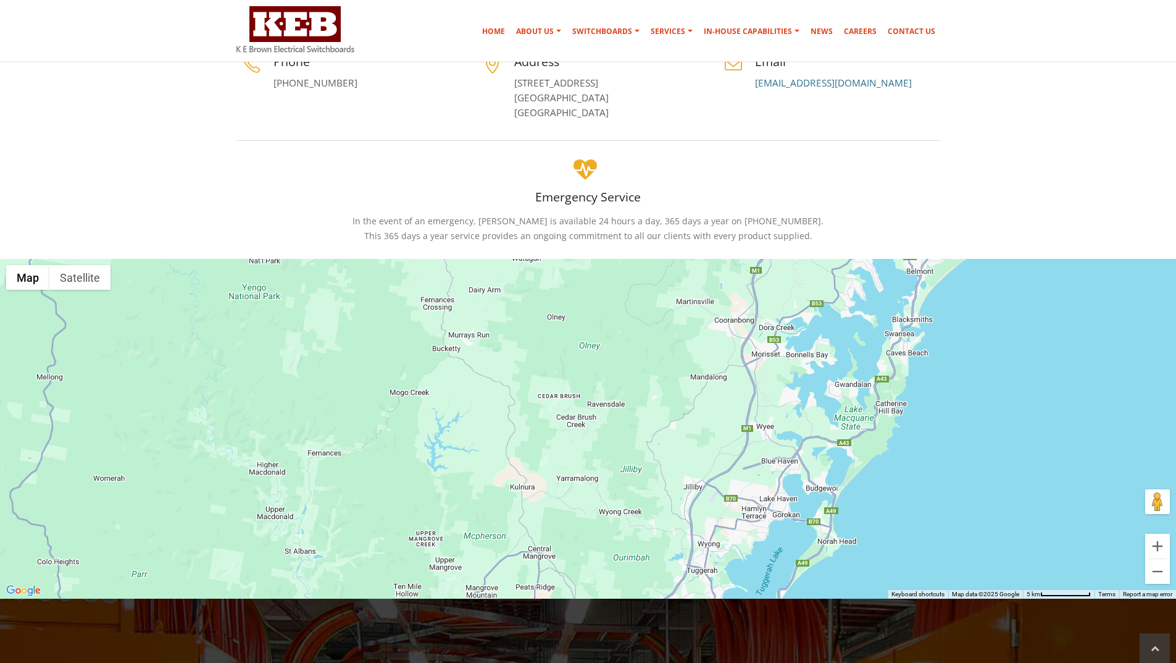
drag, startPoint x: 643, startPoint y: 429, endPoint x: 683, endPoint y: 330, distance: 106.6
click at [683, 330] on div "K E Brown Electrical Switchboards 5 Jubilee Ave, Warriewood, NSW 2102, Australi…" at bounding box center [588, 429] width 1176 height 340
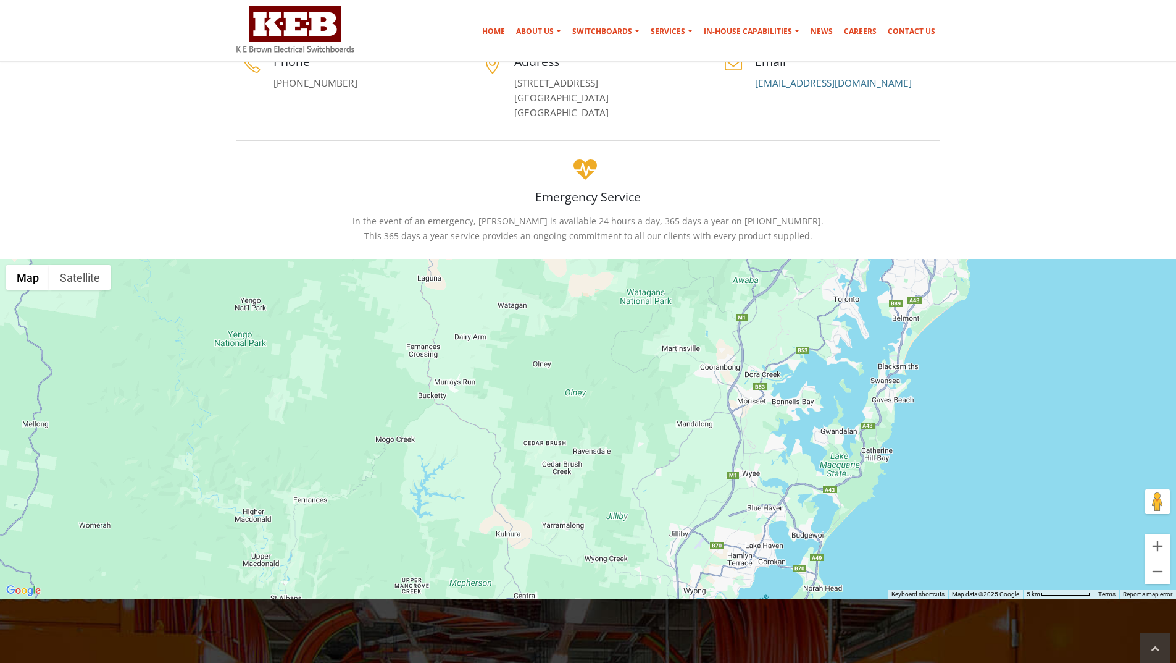
drag, startPoint x: 661, startPoint y: 369, endPoint x: 592, endPoint y: 543, distance: 187.9
click at [592, 543] on div "K E Brown Electrical Switchboards 5 Jubilee Ave, Warriewood, NSW 2102, Australi…" at bounding box center [588, 429] width 1176 height 340
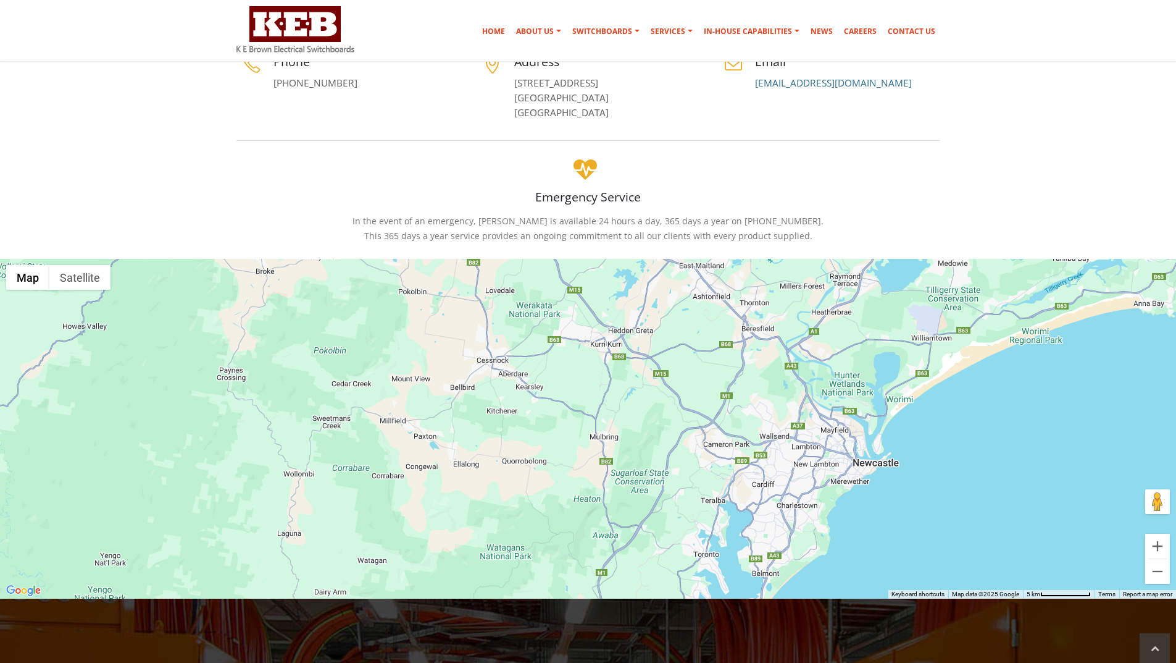
drag, startPoint x: 672, startPoint y: 370, endPoint x: 611, endPoint y: 452, distance: 102.7
click at [611, 452] on div "K E Brown Electrical Switchboards 5 Jubilee Ave, Warriewood, NSW 2102, Australi…" at bounding box center [588, 429] width 1176 height 340
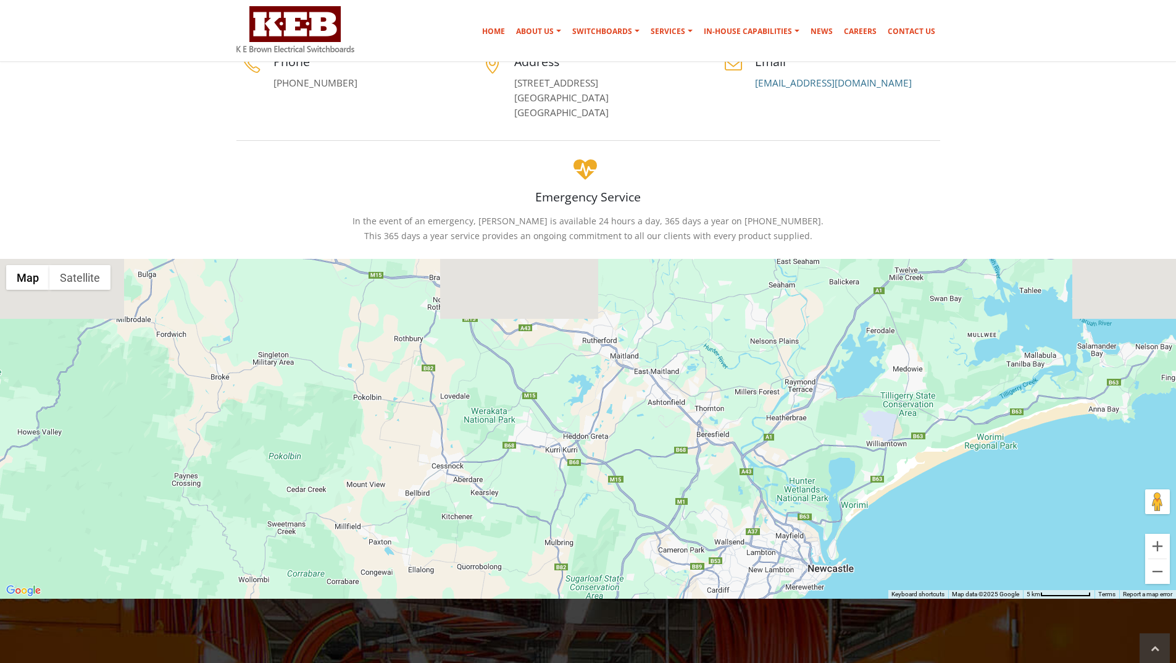
drag, startPoint x: 655, startPoint y: 350, endPoint x: 601, endPoint y: 475, distance: 135.6
click at [601, 475] on div "K E Brown Electrical Switchboards 5 Jubilee Ave, Warriewood, NSW 2102, Australi…" at bounding box center [588, 429] width 1176 height 340
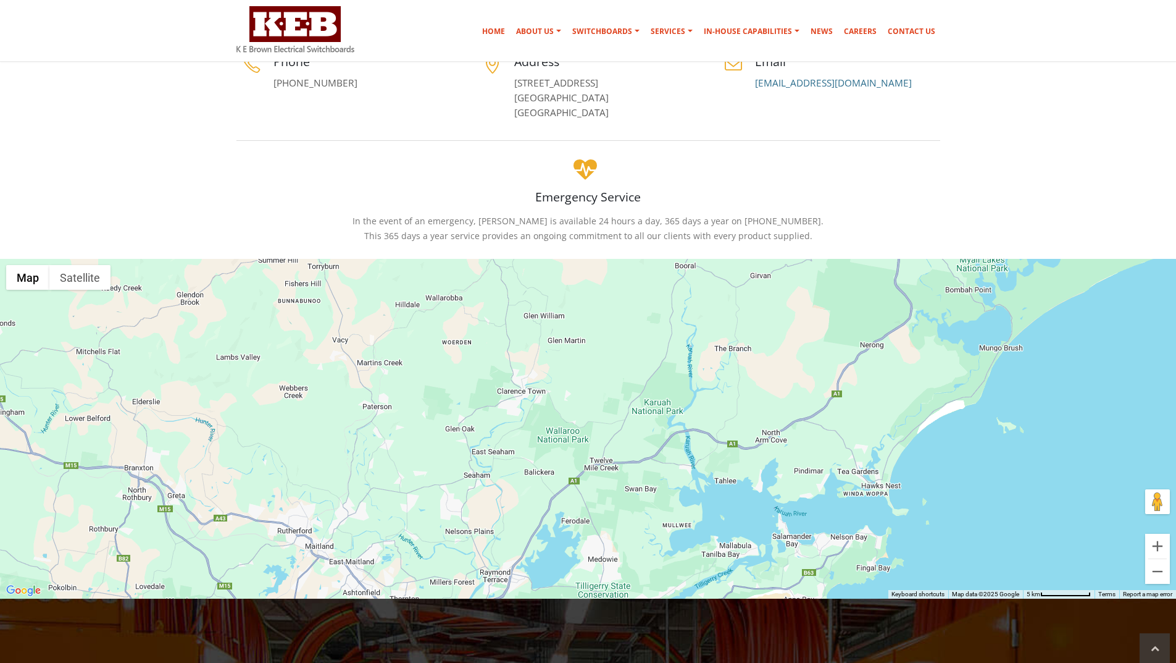
drag, startPoint x: 698, startPoint y: 342, endPoint x: 398, endPoint y: 519, distance: 347.7
click at [398, 519] on div "K E Brown Electrical Switchboards 5 Jubilee Ave, Warriewood, NSW 2102, Australi…" at bounding box center [588, 429] width 1176 height 340
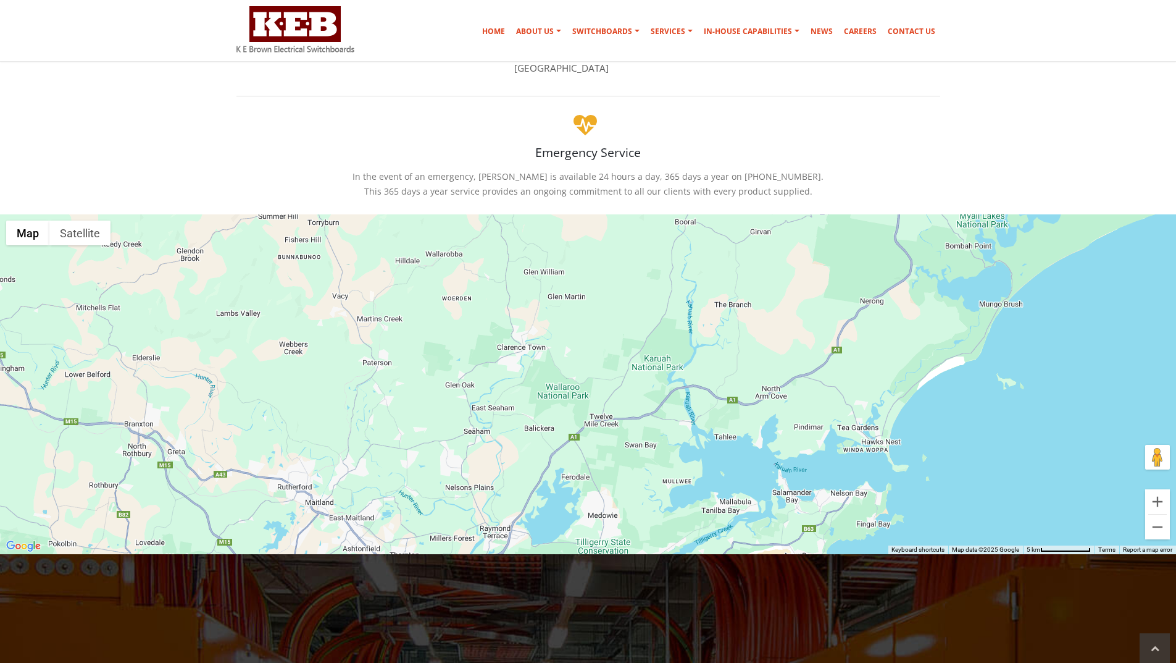
scroll to position [309, 0]
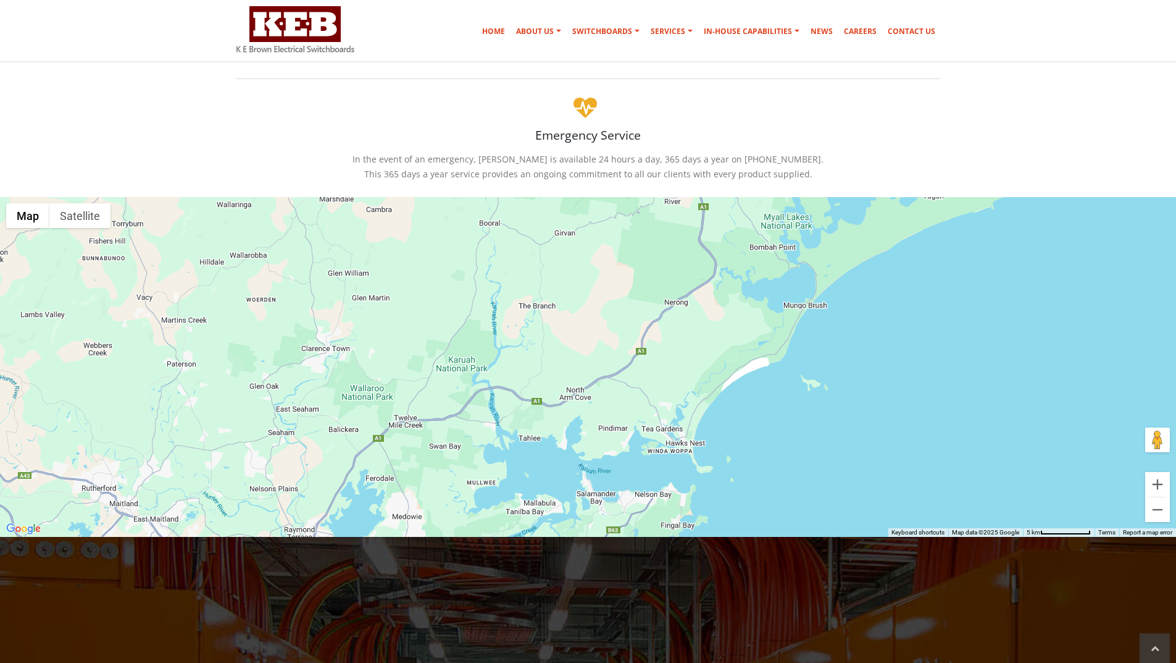
drag, startPoint x: 632, startPoint y: 450, endPoint x: 437, endPoint y: 467, distance: 196.5
click at [437, 467] on div "K E Brown Electrical Switchboards 5 Jubilee Ave, Warriewood, NSW 2102, Australi…" at bounding box center [588, 367] width 1176 height 340
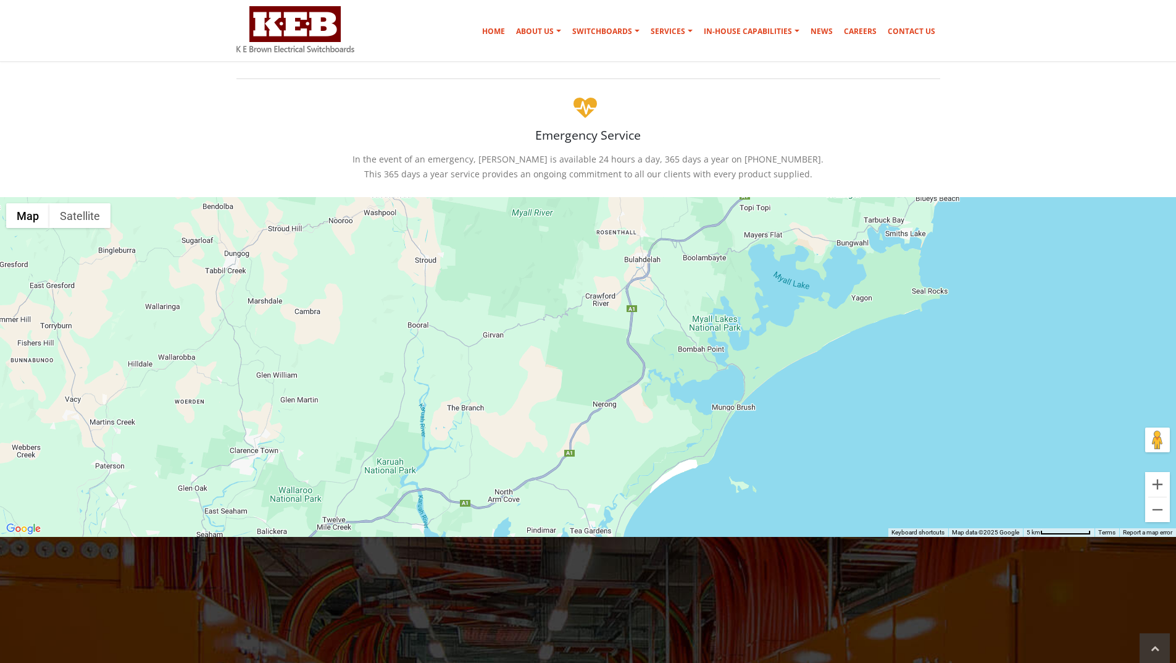
drag, startPoint x: 614, startPoint y: 374, endPoint x: 540, endPoint y: 478, distance: 128.0
click at [540, 478] on div "K E Brown Electrical Switchboards 5 Jubilee Ave, Warriewood, NSW 2102, Australi…" at bounding box center [588, 367] width 1176 height 340
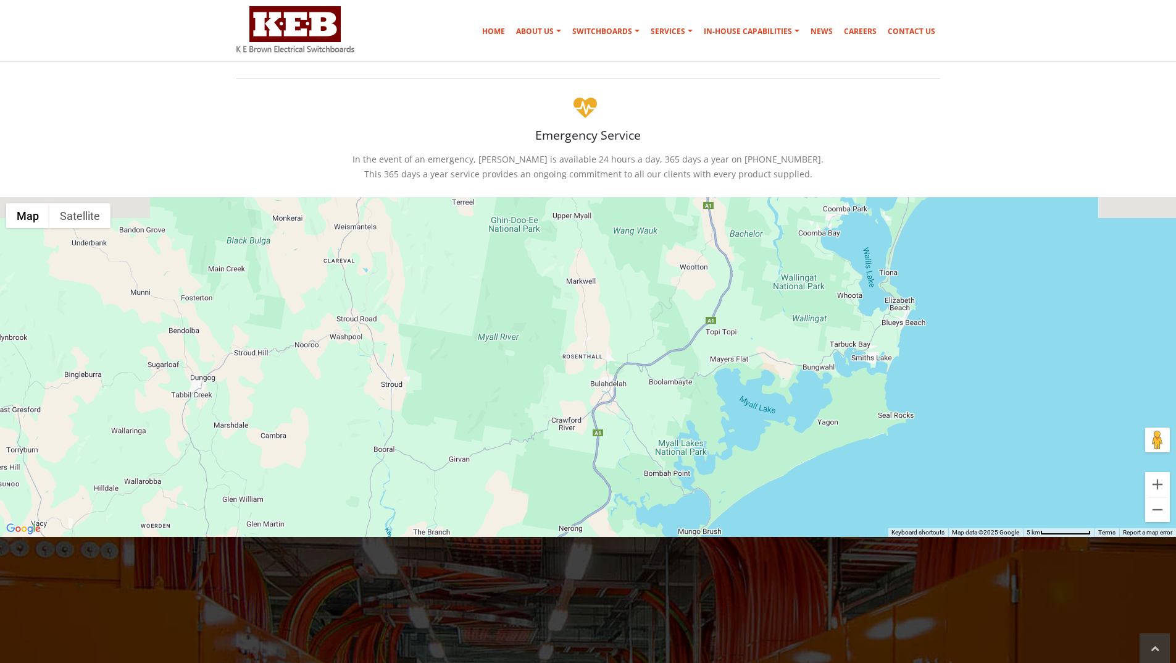
drag, startPoint x: 604, startPoint y: 372, endPoint x: 570, endPoint y: 499, distance: 131.2
click at [570, 499] on div "K E Brown Electrical Switchboards 5 Jubilee Ave, Warriewood, NSW 2102, Australi…" at bounding box center [588, 367] width 1176 height 340
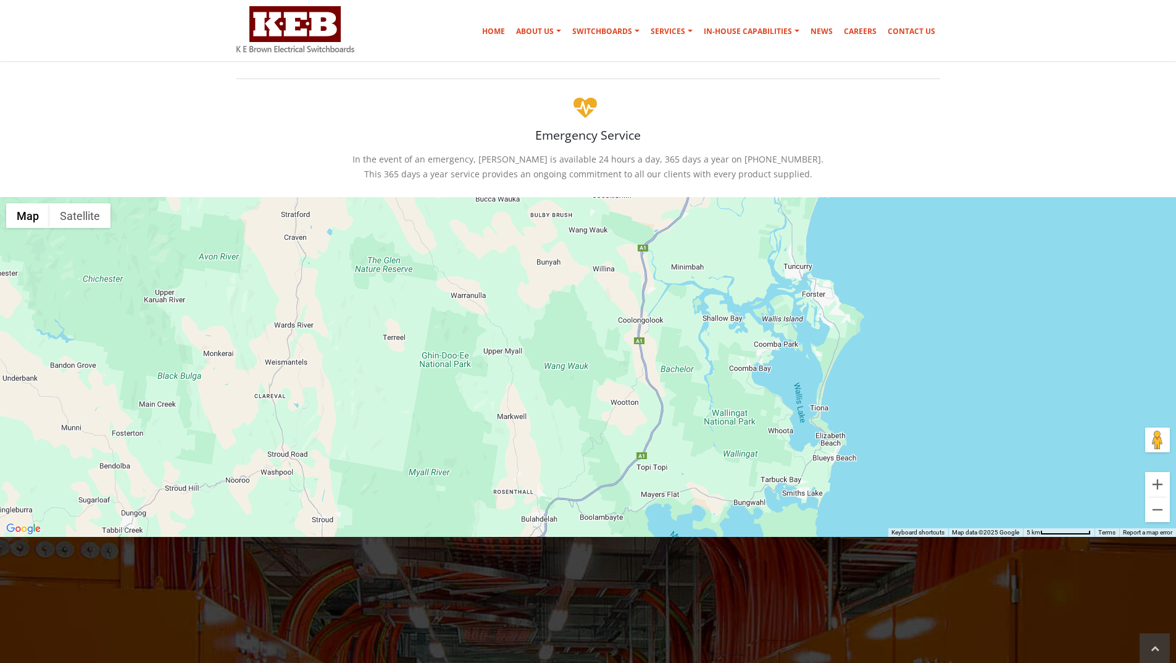
drag, startPoint x: 715, startPoint y: 346, endPoint x: 644, endPoint y: 481, distance: 152.2
click at [644, 481] on div "K E Brown Electrical Switchboards 5 Jubilee Ave, Warriewood, NSW 2102, Australi…" at bounding box center [588, 367] width 1176 height 340
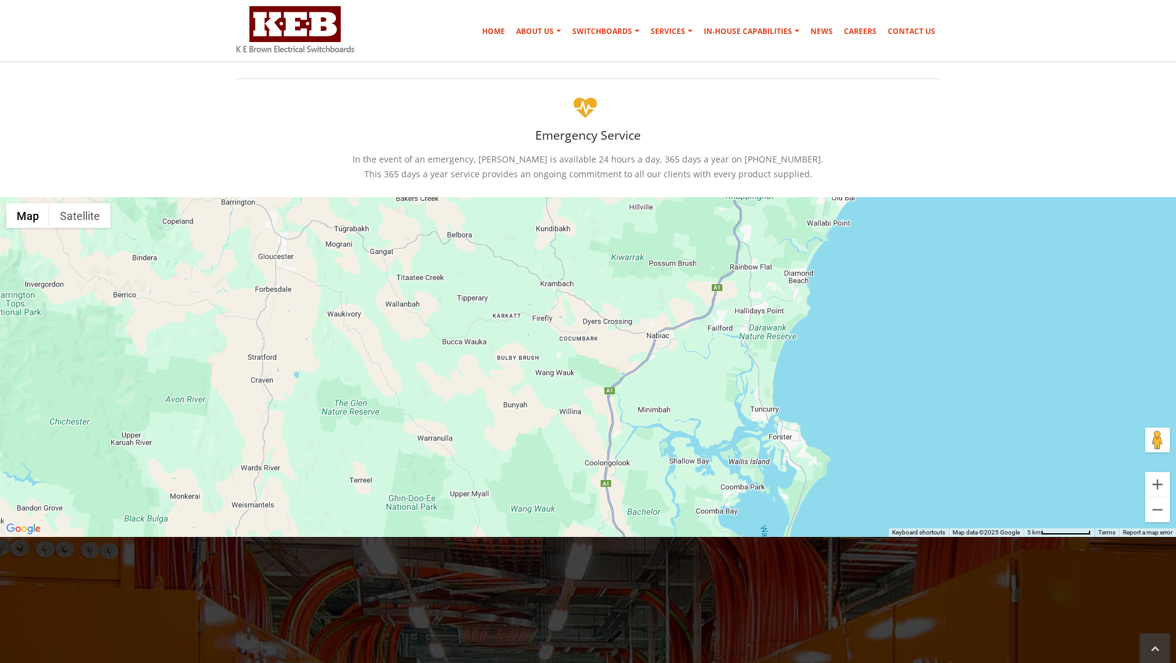
drag, startPoint x: 713, startPoint y: 335, endPoint x: 679, endPoint y: 479, distance: 147.8
click at [679, 479] on div "K E Brown Electrical Switchboards 5 Jubilee Ave, Warriewood, NSW 2102, Australi…" at bounding box center [588, 367] width 1176 height 340
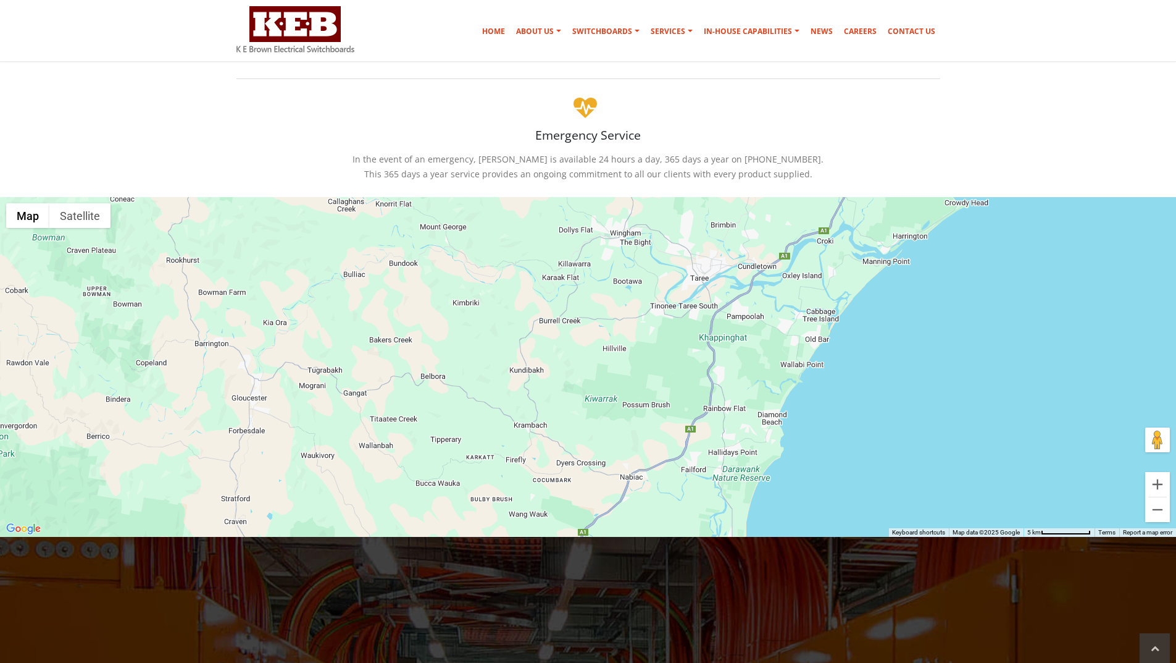
drag, startPoint x: 709, startPoint y: 341, endPoint x: 684, endPoint y: 484, distance: 145.6
click at [684, 484] on div "K E Brown Electrical Switchboards 5 Jubilee Ave, Warriewood, NSW 2102, Australi…" at bounding box center [588, 367] width 1176 height 340
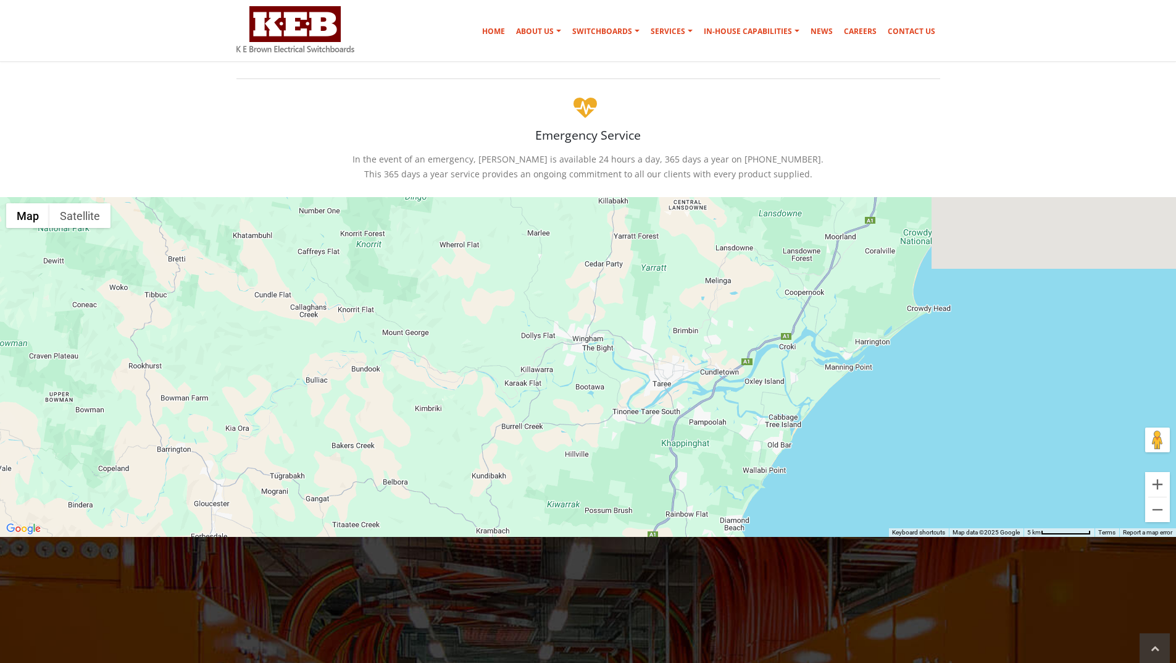
drag, startPoint x: 726, startPoint y: 355, endPoint x: 687, endPoint y: 467, distance: 118.1
click at [687, 467] on div "K E Brown Electrical Switchboards 5 Jubilee Ave, Warriewood, NSW 2102, Australi…" at bounding box center [588, 367] width 1176 height 340
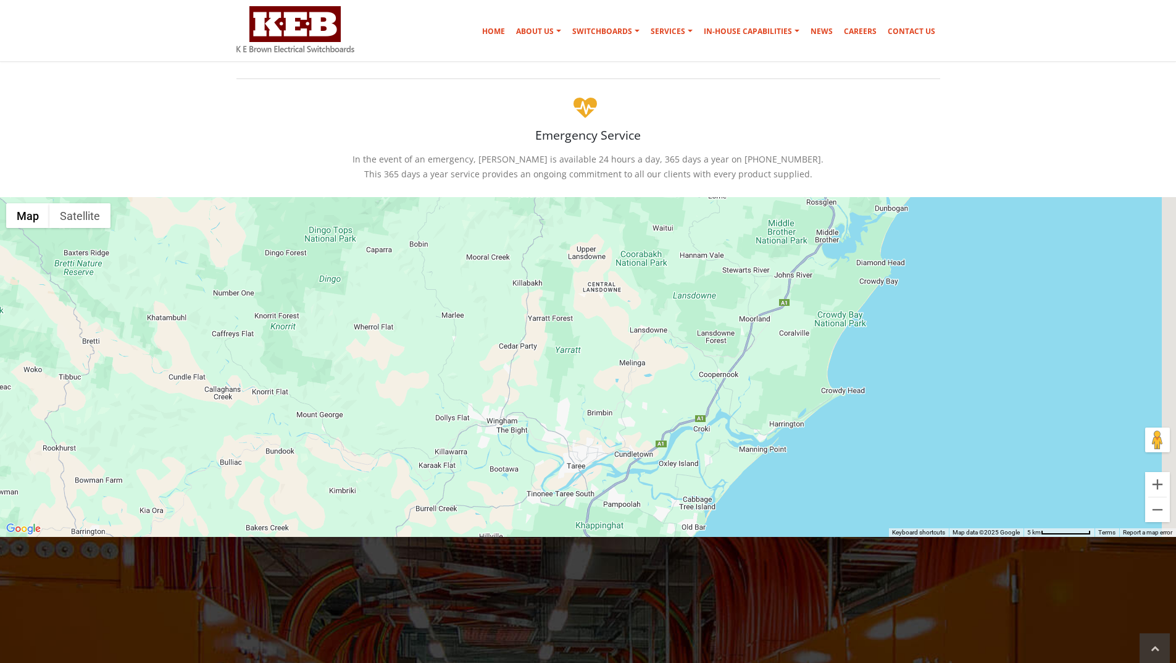
drag, startPoint x: 722, startPoint y: 380, endPoint x: 631, endPoint y: 471, distance: 128.8
click at [631, 471] on div "K E Brown Electrical Switchboards 5 Jubilee Ave, Warriewood, NSW 2102, Australi…" at bounding box center [588, 367] width 1176 height 340
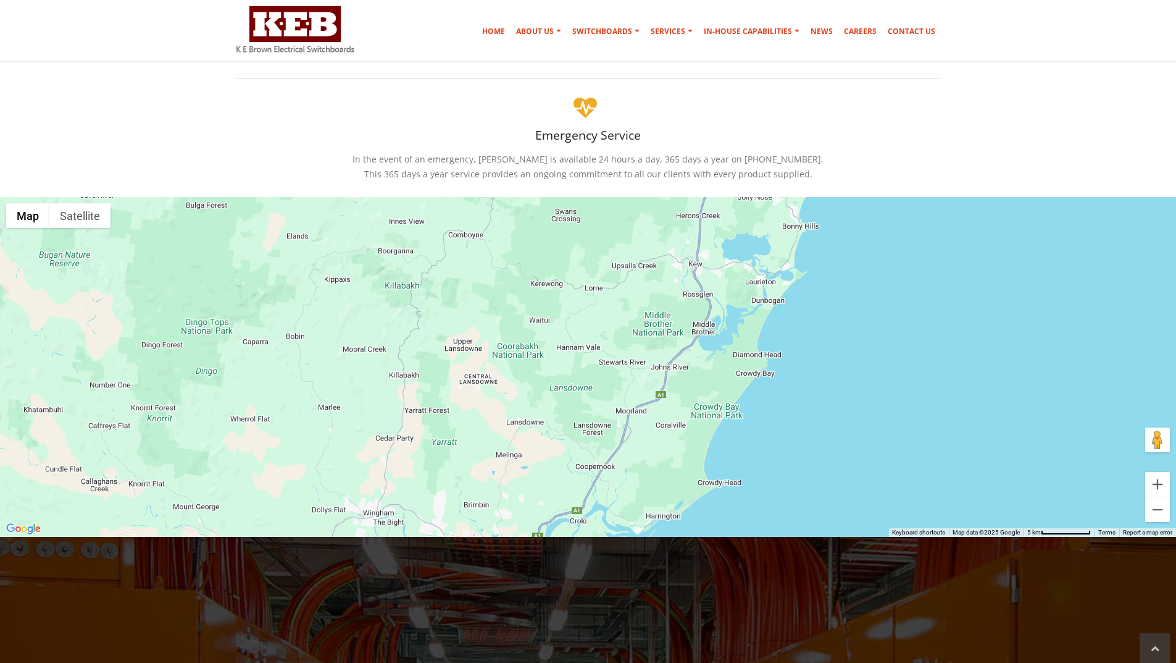
drag, startPoint x: 687, startPoint y: 391, endPoint x: 563, endPoint y: 482, distance: 153.3
click at [563, 482] on div "K E Brown Electrical Switchboards 5 Jubilee Ave, Warriewood, NSW 2102, Australi…" at bounding box center [588, 367] width 1176 height 340
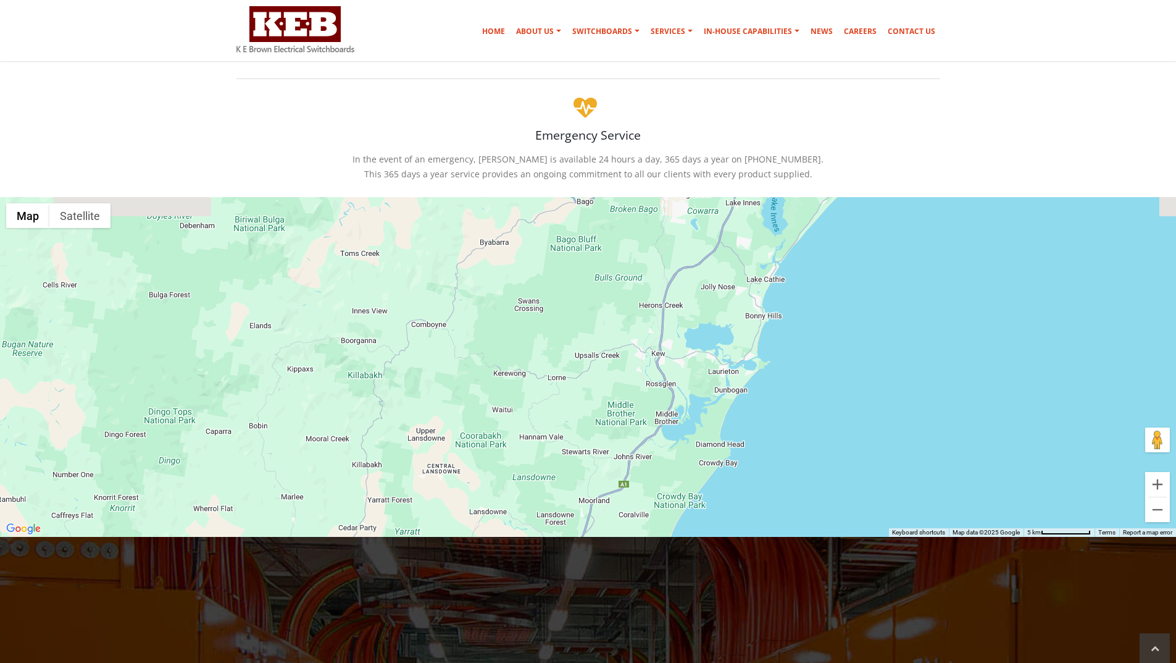
drag, startPoint x: 617, startPoint y: 384, endPoint x: 580, endPoint y: 475, distance: 98.0
click at [580, 475] on div "K E Brown Electrical Switchboards 5 Jubilee Ave, Warriewood, NSW 2102, Australi…" at bounding box center [588, 367] width 1176 height 340
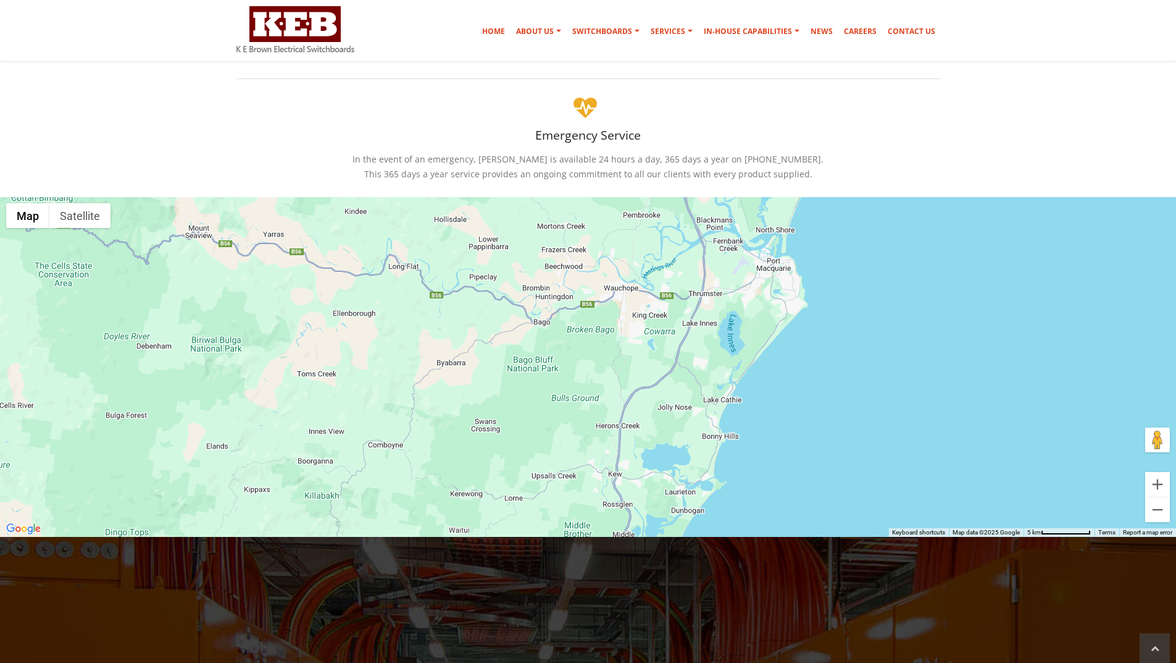
drag, startPoint x: 639, startPoint y: 345, endPoint x: 596, endPoint y: 467, distance: 129.1
click at [596, 467] on div "K E Brown Electrical Switchboards 5 Jubilee Ave, Warriewood, NSW 2102, Australi…" at bounding box center [588, 367] width 1176 height 340
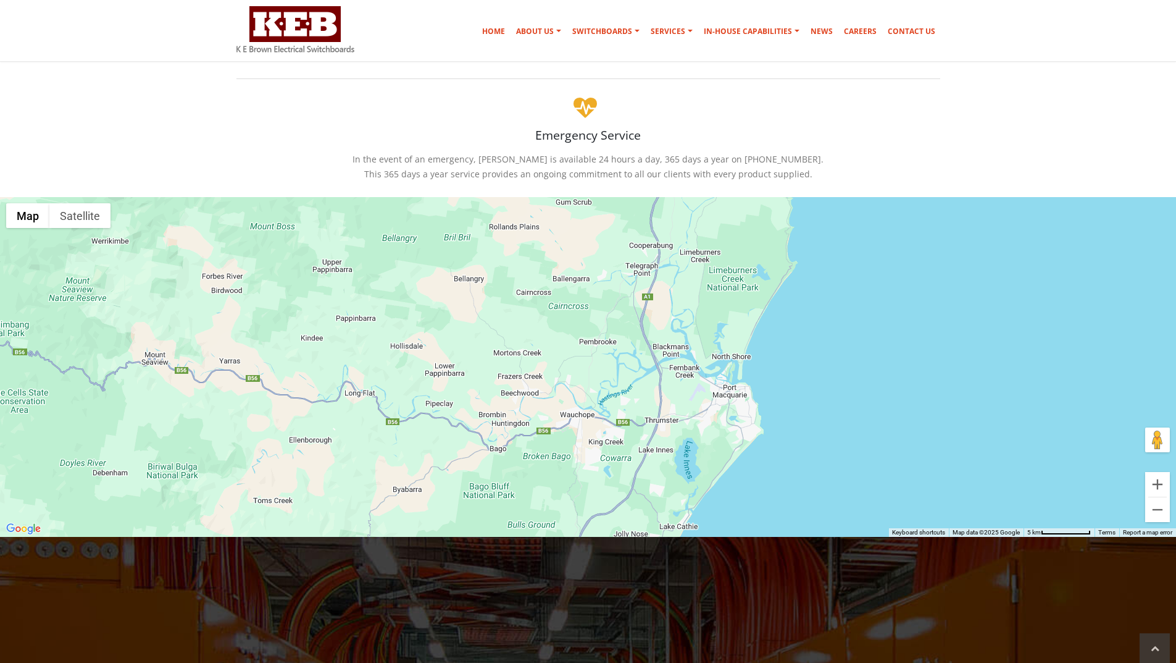
drag, startPoint x: 640, startPoint y: 339, endPoint x: 595, endPoint y: 470, distance: 138.4
click at [595, 470] on div "K E Brown Electrical Switchboards 5 Jubilee Ave, Warriewood, NSW 2102, Australi…" at bounding box center [588, 367] width 1176 height 340
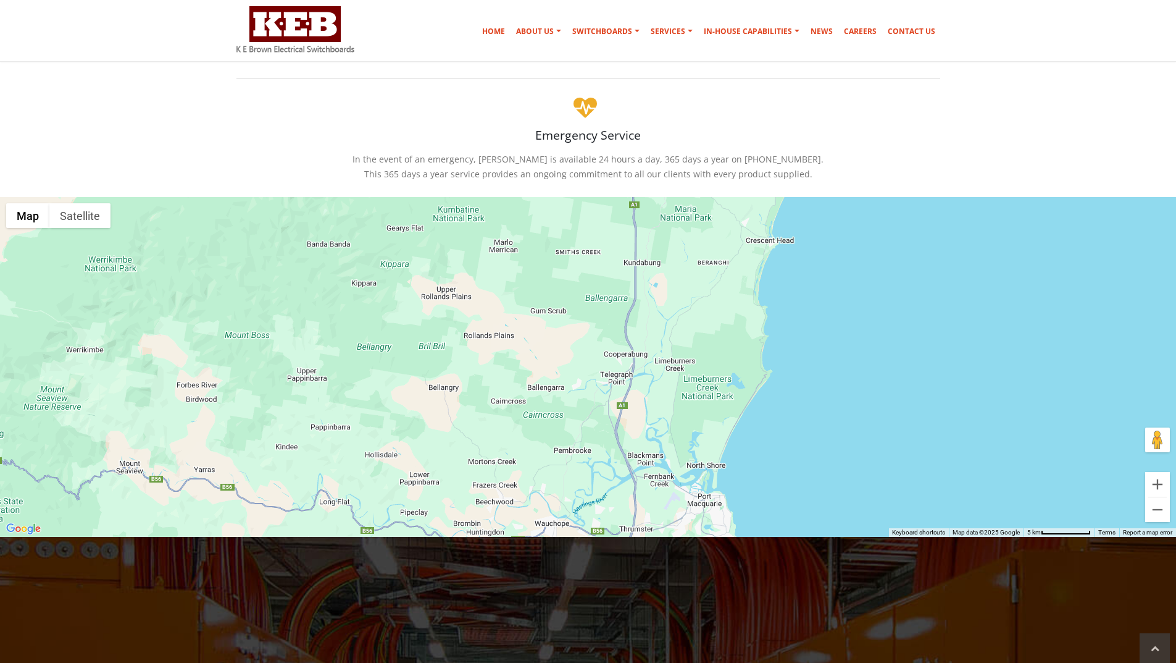
drag, startPoint x: 615, startPoint y: 384, endPoint x: 590, endPoint y: 494, distance: 112.8
click at [590, 494] on div "K E Brown Electrical Switchboards 5 Jubilee Ave, Warriewood, NSW 2102, Australi…" at bounding box center [588, 367] width 1176 height 340
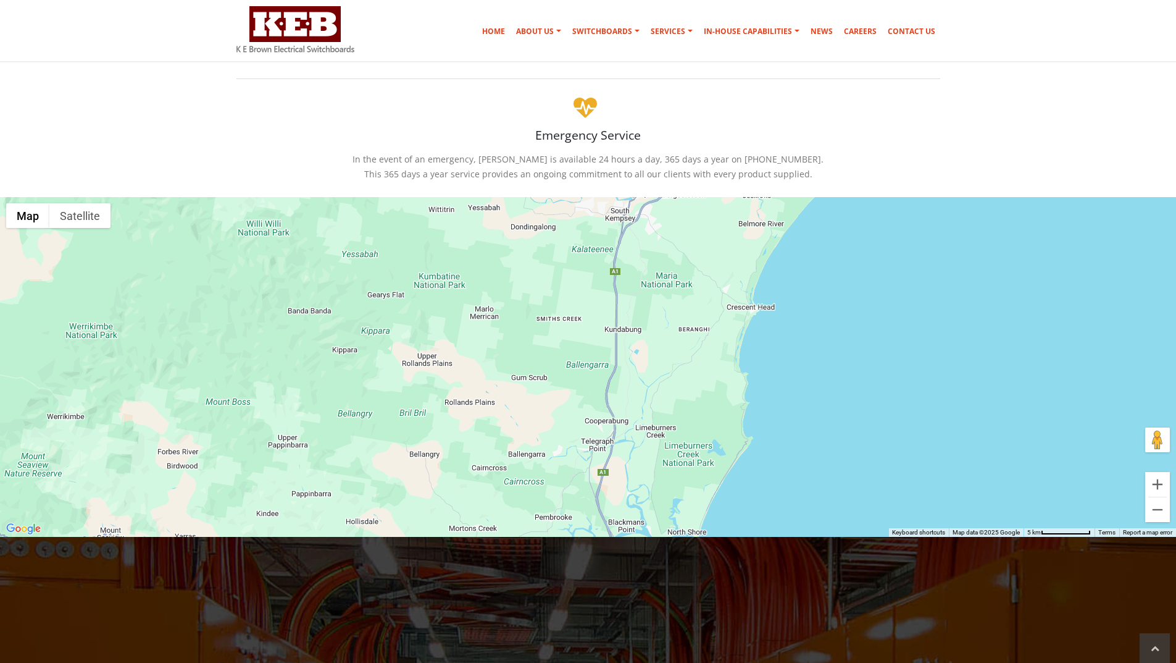
drag, startPoint x: 621, startPoint y: 413, endPoint x: 601, endPoint y: 482, distance: 71.2
click at [601, 482] on div "K E Brown Electrical Switchboards 5 Jubilee Ave, Warriewood, NSW 2102, Australi…" at bounding box center [588, 367] width 1176 height 340
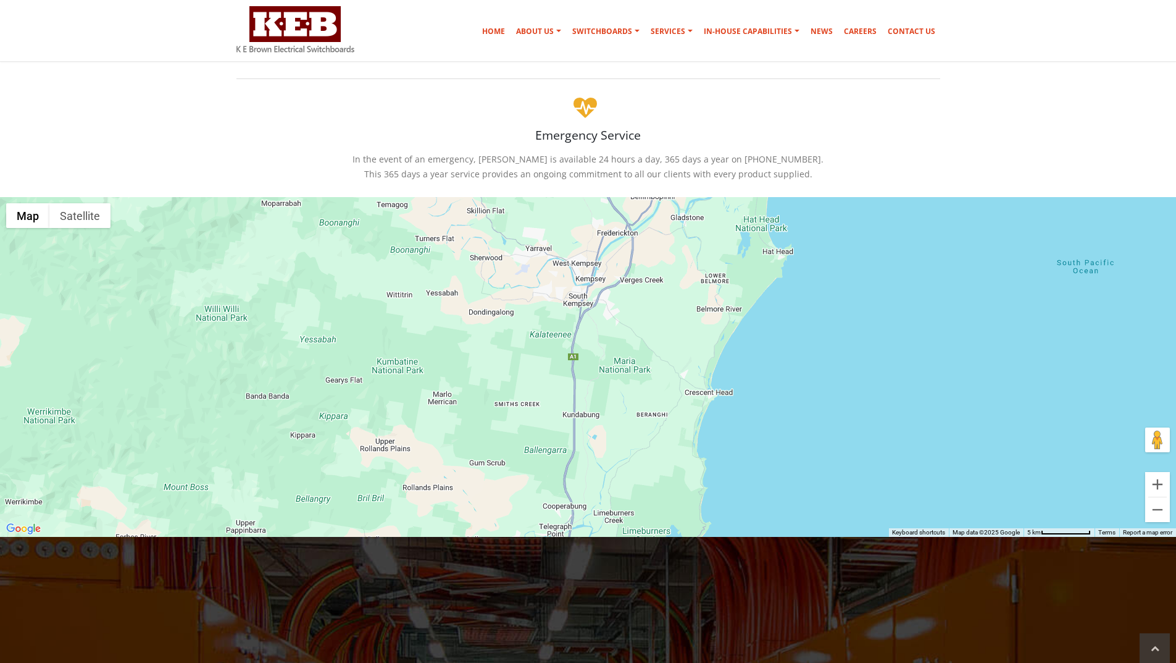
drag, startPoint x: 629, startPoint y: 351, endPoint x: 586, endPoint y: 440, distance: 98.3
click at [586, 440] on div "K E Brown Electrical Switchboards 5 Jubilee Ave, Warriewood, NSW 2102, Australi…" at bounding box center [588, 367] width 1176 height 340
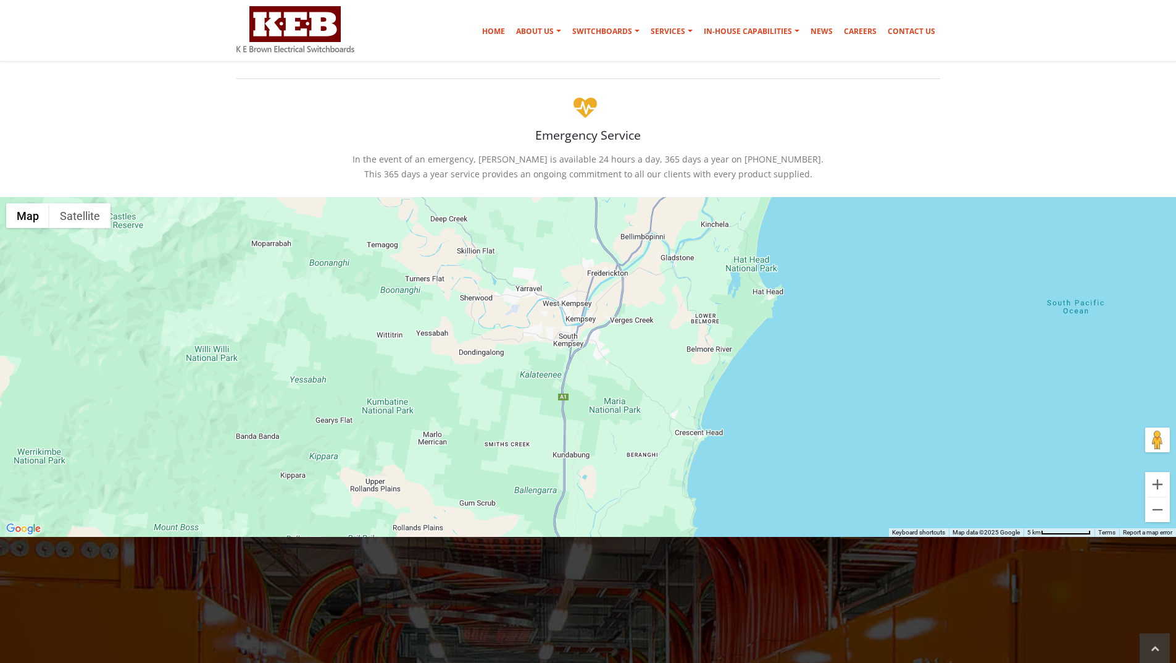
drag, startPoint x: 626, startPoint y: 364, endPoint x: 616, endPoint y: 406, distance: 43.1
click at [616, 406] on div "K E Brown Electrical Switchboards 5 Jubilee Ave, Warriewood, NSW 2102, Australi…" at bounding box center [588, 367] width 1176 height 340
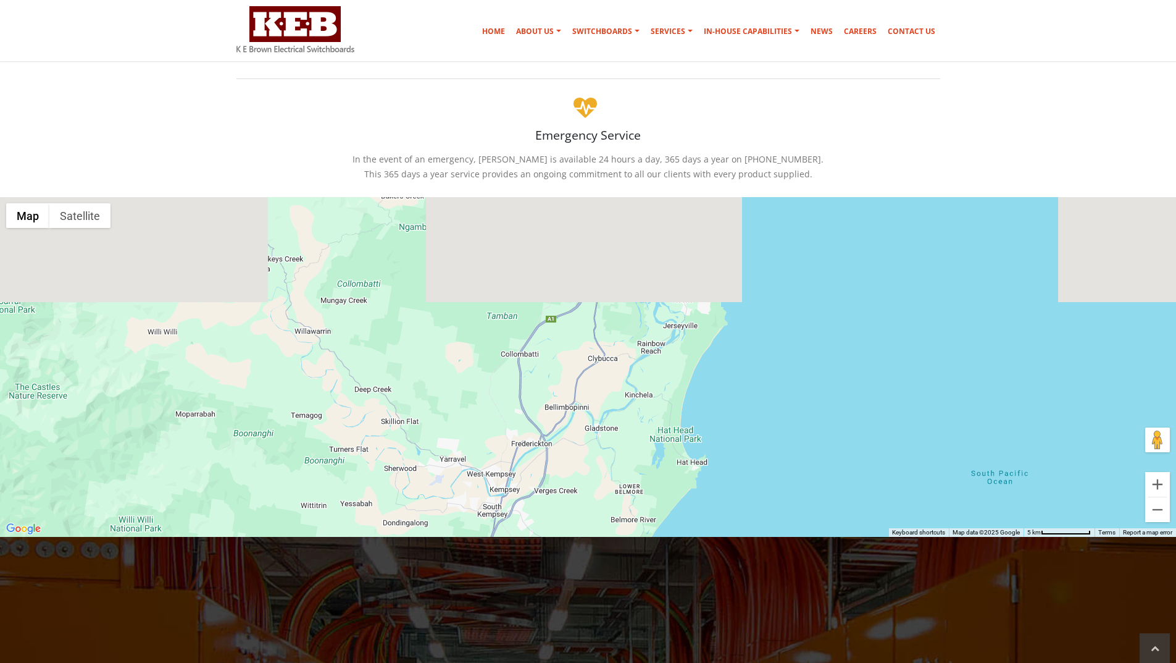
drag, startPoint x: 658, startPoint y: 335, endPoint x: 580, endPoint y: 508, distance: 190.2
click at [580, 508] on div "K E Brown Electrical Switchboards 5 Jubilee Ave, Warriewood, NSW 2102, Australi…" at bounding box center [588, 367] width 1176 height 340
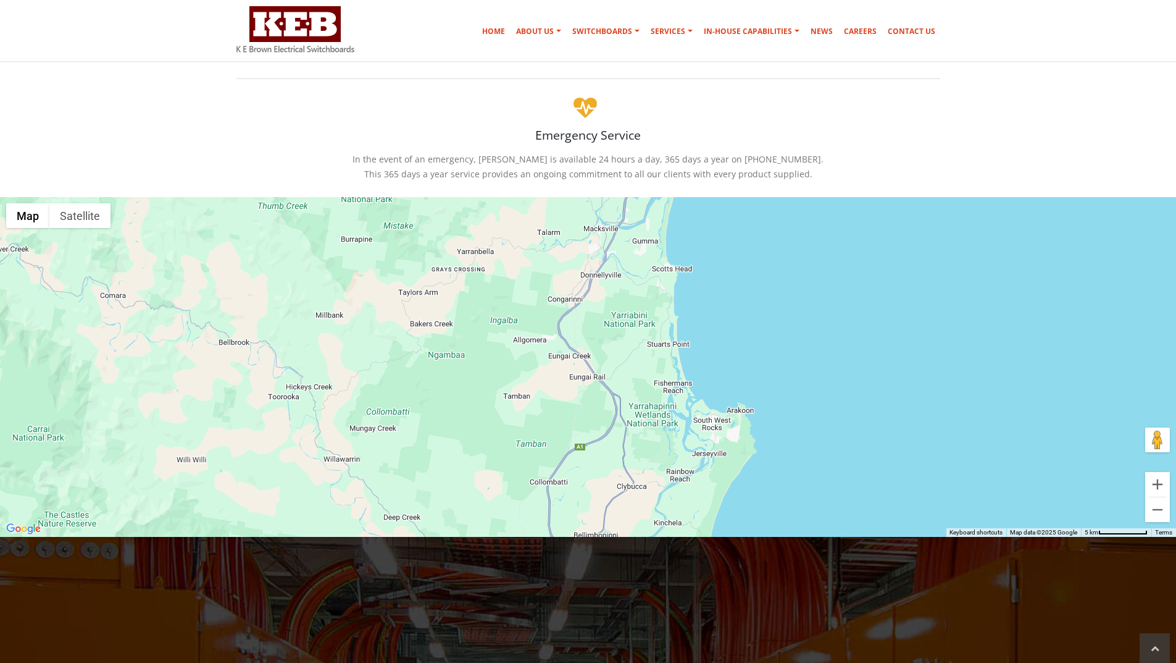
drag, startPoint x: 611, startPoint y: 363, endPoint x: 642, endPoint y: 491, distance: 132.1
click at [642, 491] on div "K E Brown Electrical Switchboards 5 Jubilee Ave, Warriewood, NSW 2102, Australi…" at bounding box center [588, 367] width 1176 height 340
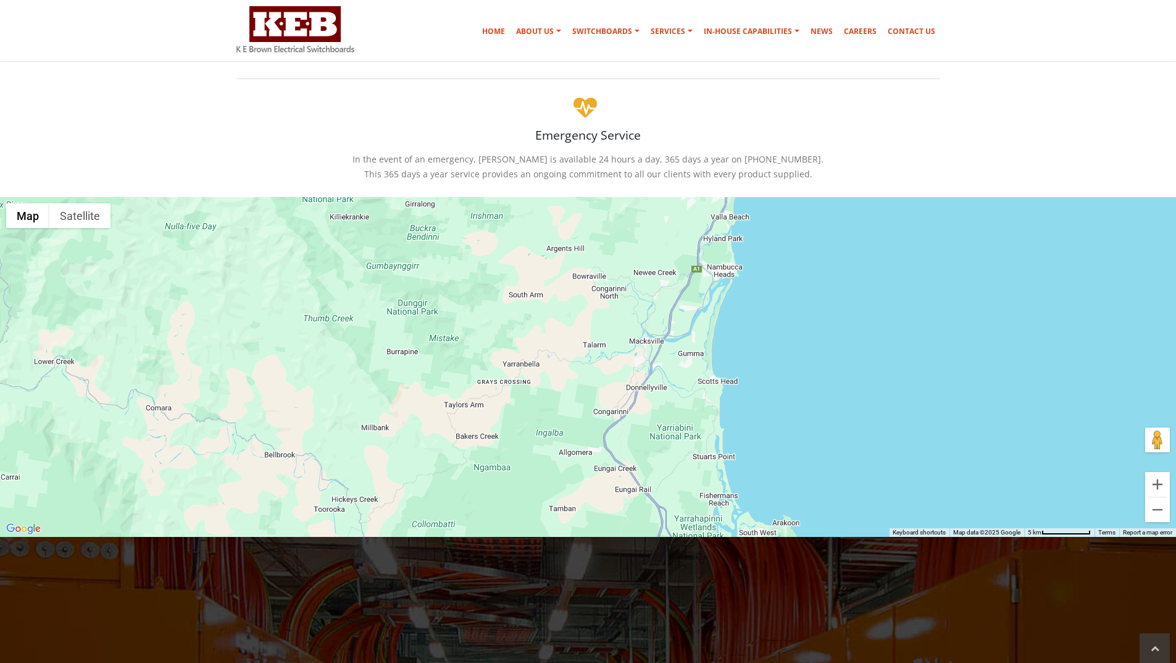
drag, startPoint x: 602, startPoint y: 364, endPoint x: 648, endPoint y: 475, distance: 120.7
click at [648, 475] on div "K E Brown Electrical Switchboards 5 Jubilee Ave, Warriewood, NSW 2102, Australi…" at bounding box center [588, 367] width 1176 height 340
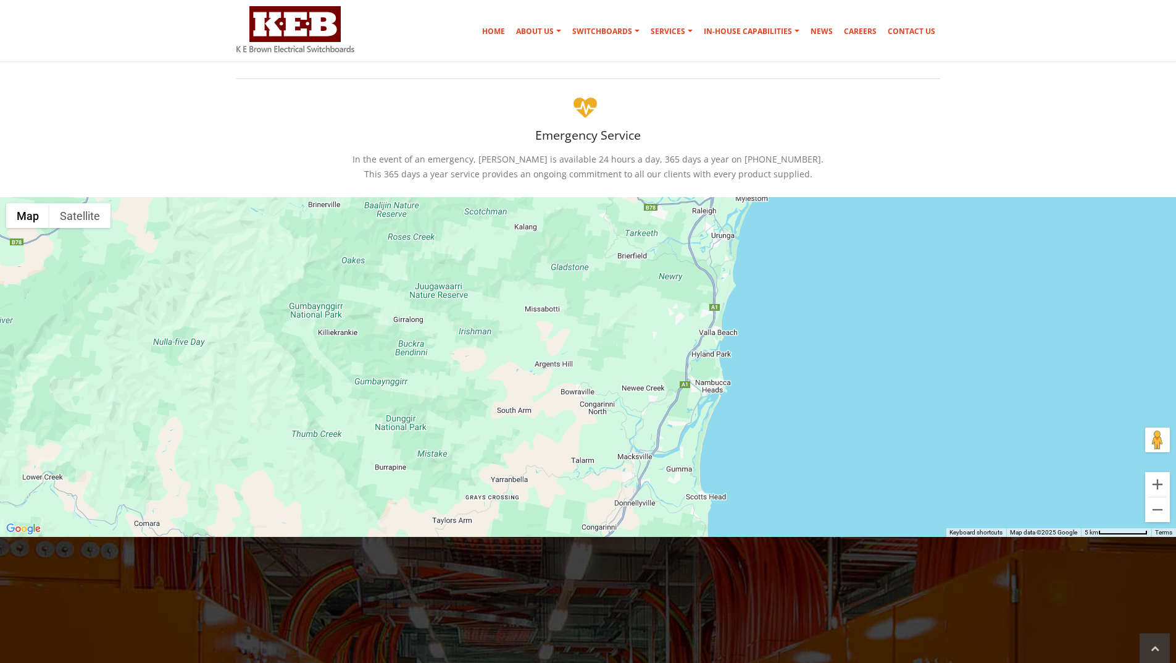
drag, startPoint x: 643, startPoint y: 353, endPoint x: 627, endPoint y: 501, distance: 149.6
click at [627, 501] on div "K E Brown Electrical Switchboards 5 Jubilee Ave, Warriewood, NSW 2102, Australi…" at bounding box center [588, 367] width 1176 height 340
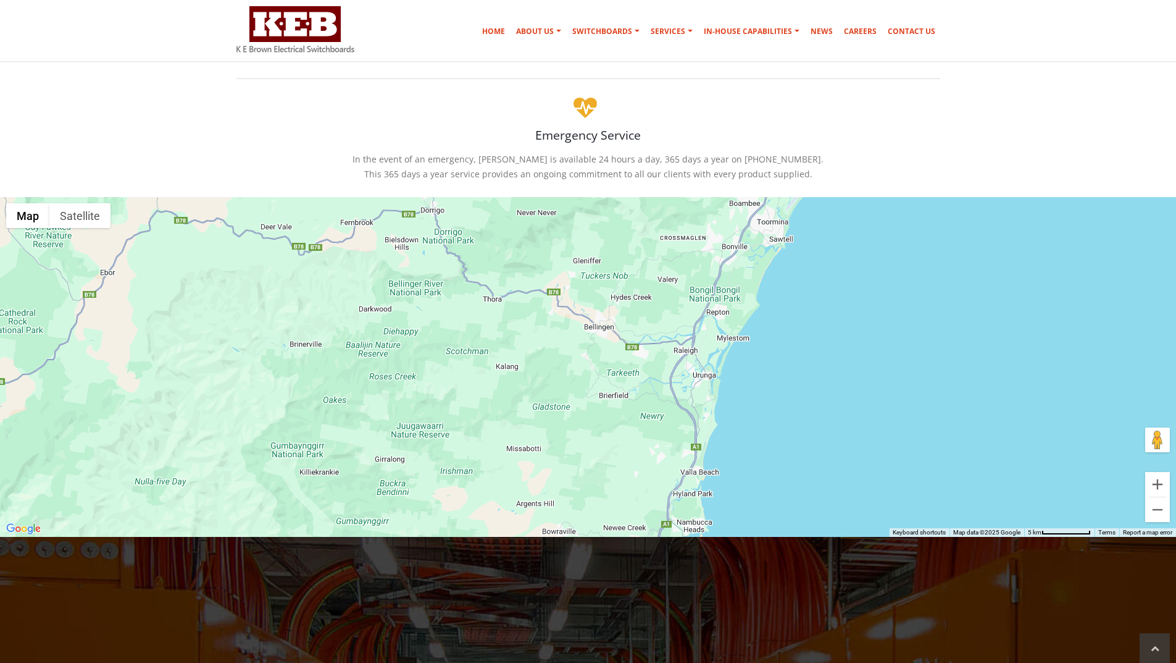
drag, startPoint x: 648, startPoint y: 391, endPoint x: 632, endPoint y: 509, distance: 119.0
click at [632, 509] on div "K E Brown Electrical Switchboards 5 Jubilee Ave, Warriewood, NSW 2102, Australi…" at bounding box center [588, 367] width 1176 height 340
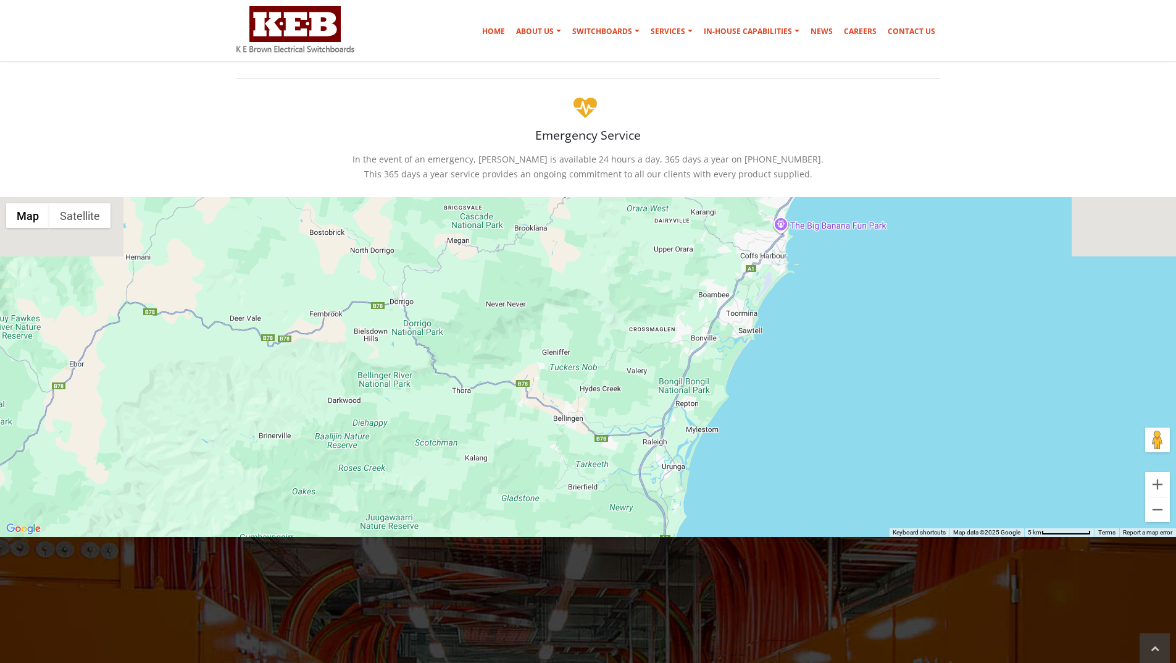
drag, startPoint x: 672, startPoint y: 390, endPoint x: 641, endPoint y: 483, distance: 97.8
click at [641, 483] on div "K E Brown Electrical Switchboards 5 Jubilee Ave, Warriewood, NSW 2102, Australi…" at bounding box center [588, 367] width 1176 height 340
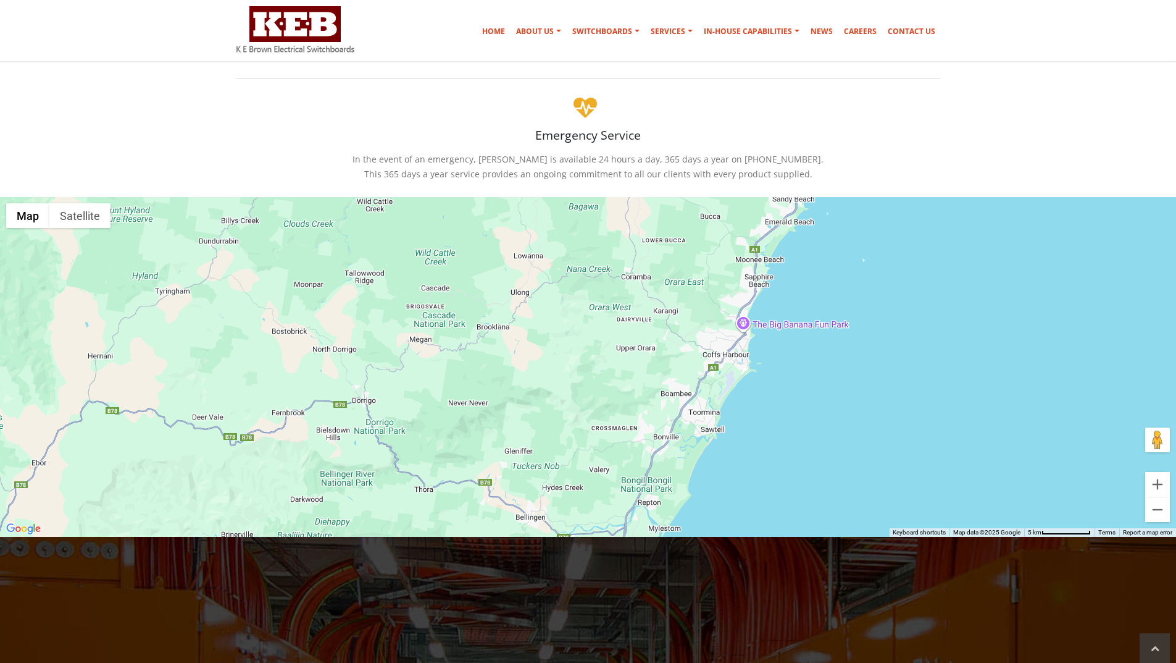
drag
click at [616, 448] on div "K E Brown Electrical Switchboards 5 Jubilee Ave, Warriewood, NSW 2102, Australi…" at bounding box center [588, 367] width 1176 height 340
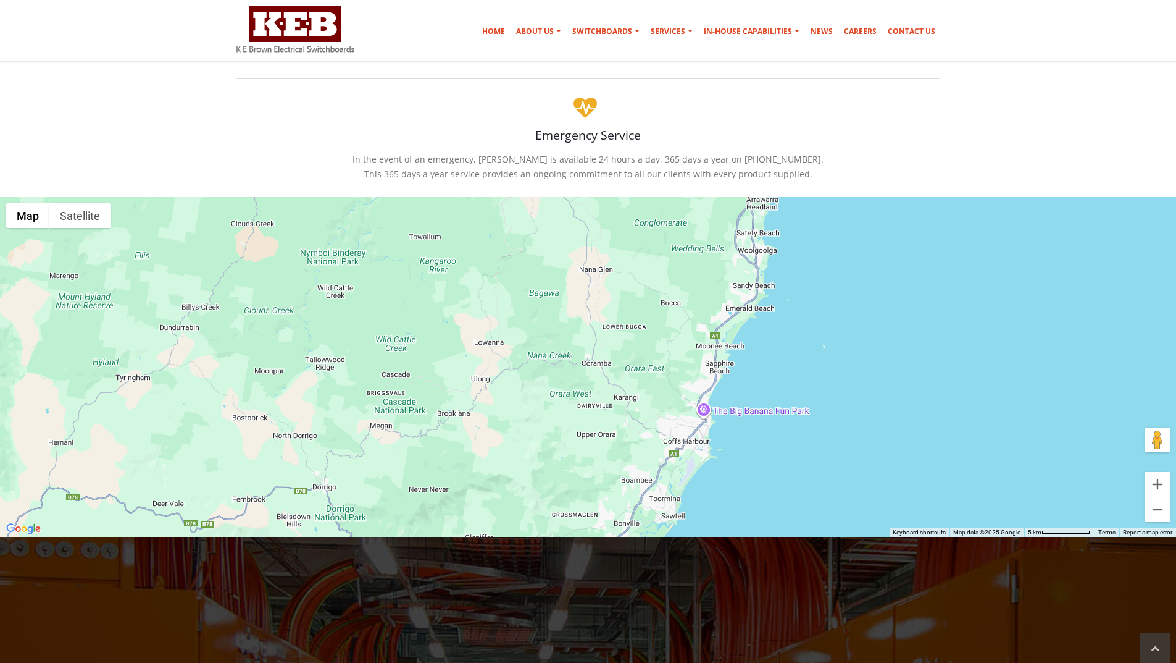
click at [593, 448] on div "K E Brown Electrical Switchboards 5 Jubilee Ave, Warriewood, NSW 2102, Australi…" at bounding box center [588, 367] width 1176 height 340
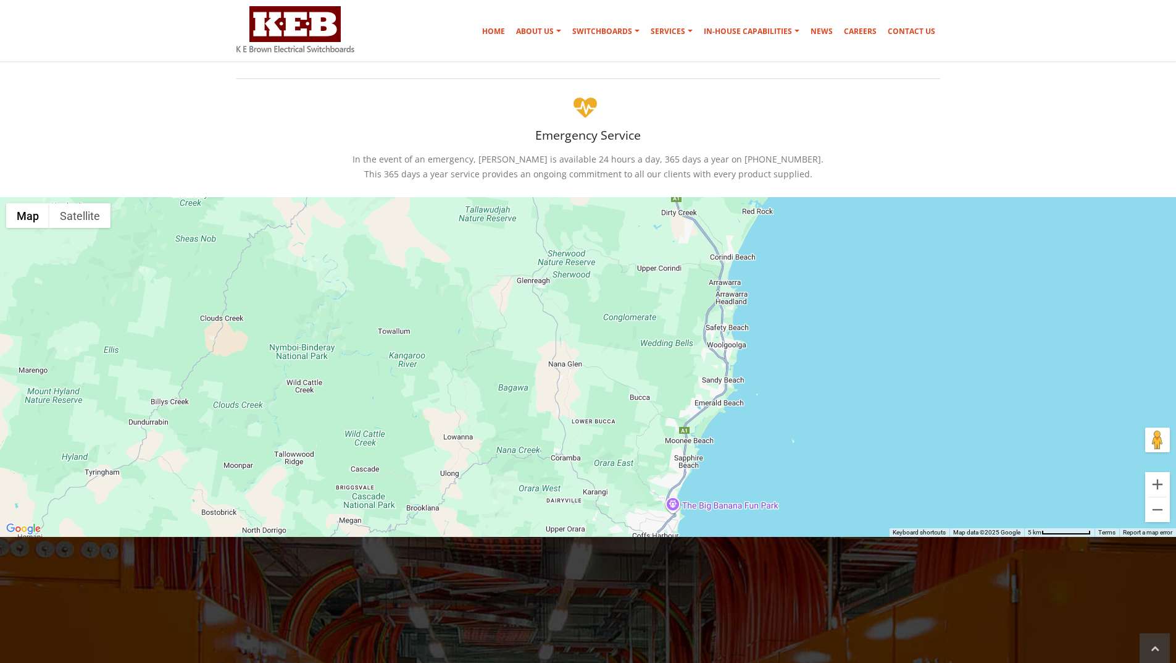
click at [596, 460] on div "K E Brown Electrical Switchboards 5 Jubilee Ave, Warriewood, NSW 2102, Australi…" at bounding box center [588, 367] width 1176 height 340
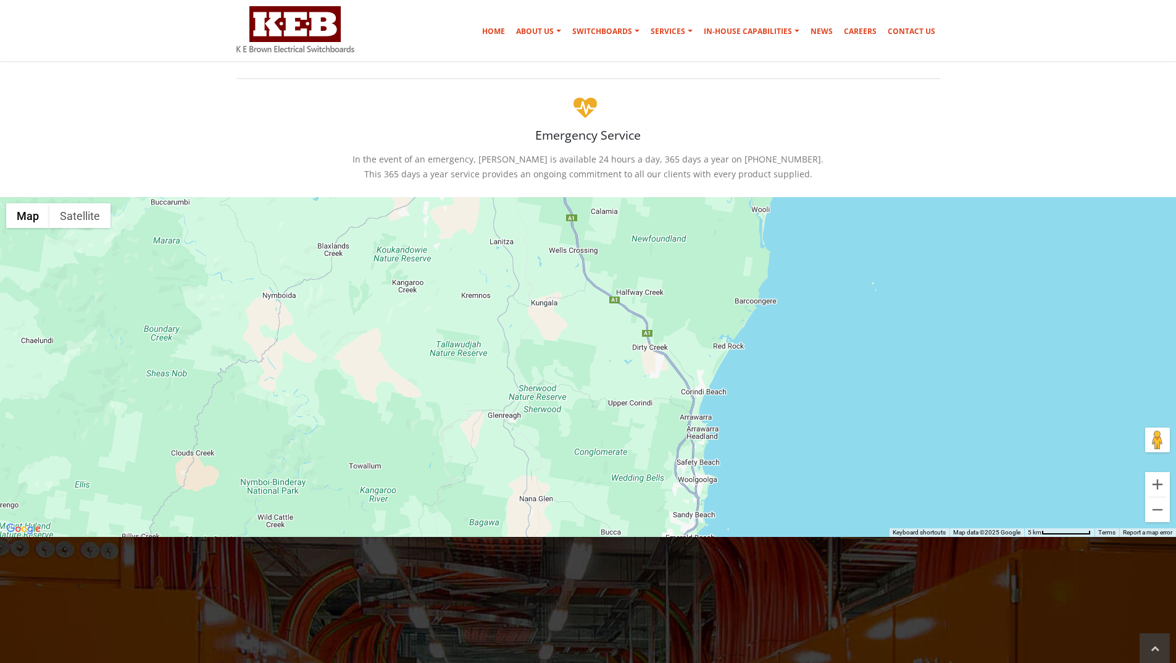
click at [607, 472] on div "K E Brown Electrical Switchboards 5 Jubilee Ave, Warriewood, NSW 2102, Australi…" at bounding box center [588, 367] width 1176 height 340
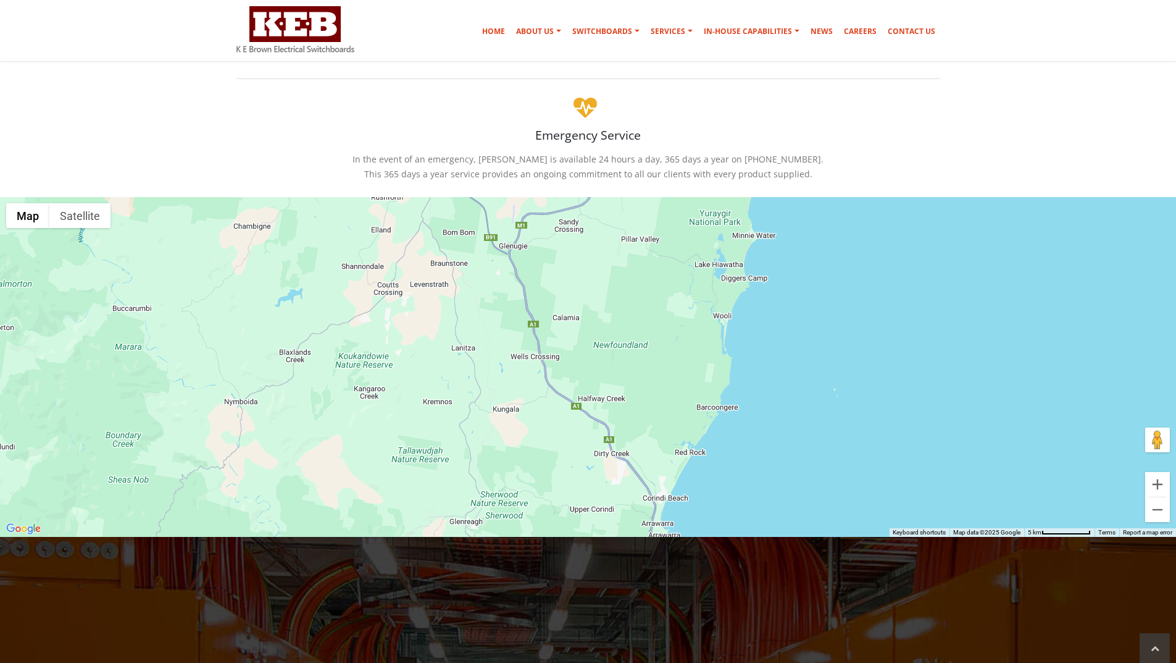
click at [621, 483] on div "K E Brown Electrical Switchboards 5 Jubilee Ave, Warriewood, NSW 2102, Australi…" at bounding box center [588, 367] width 1176 height 340
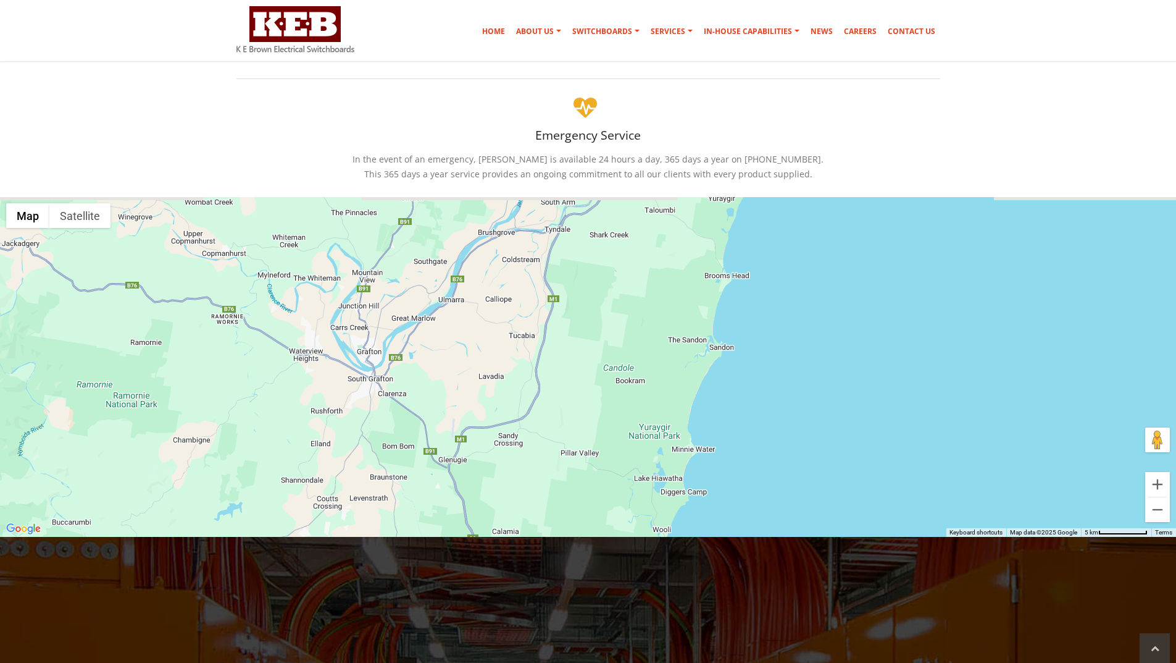
click at [587, 567] on div "(02) 9979 6499 Home About Us Australian Made Mission & Values Community Support…" at bounding box center [588, 597] width 1176 height 1813
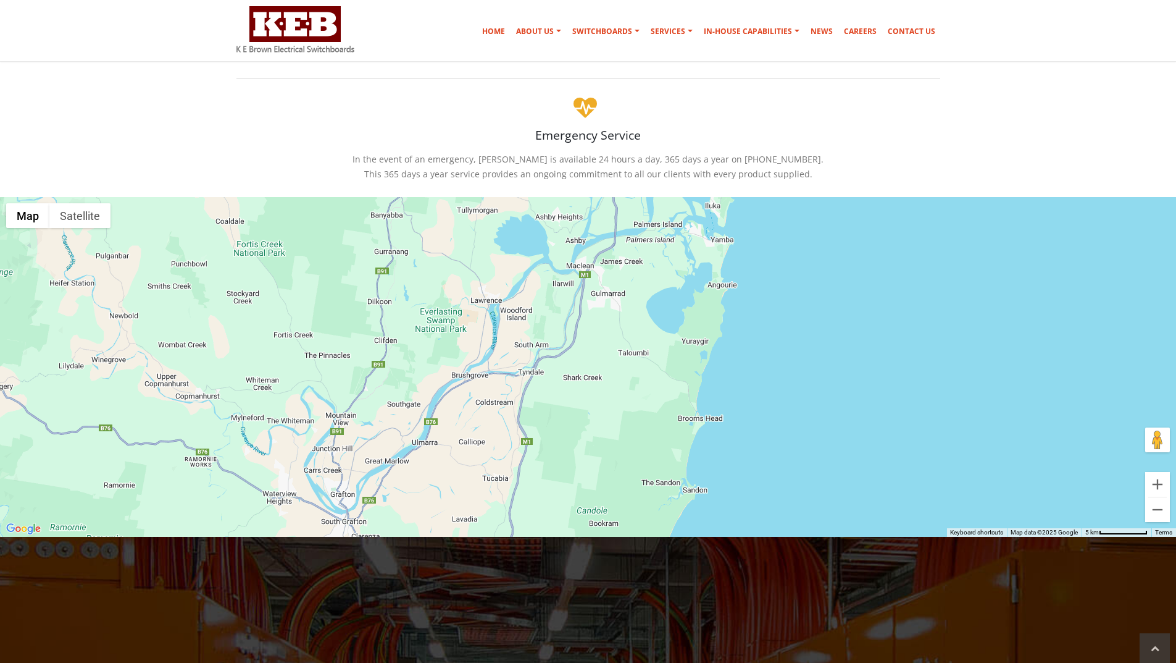
click at [585, 523] on div "K E Brown Electrical Switchboards 5 Jubilee Ave, Warriewood, NSW 2102, Australi…" at bounding box center [588, 367] width 1176 height 340
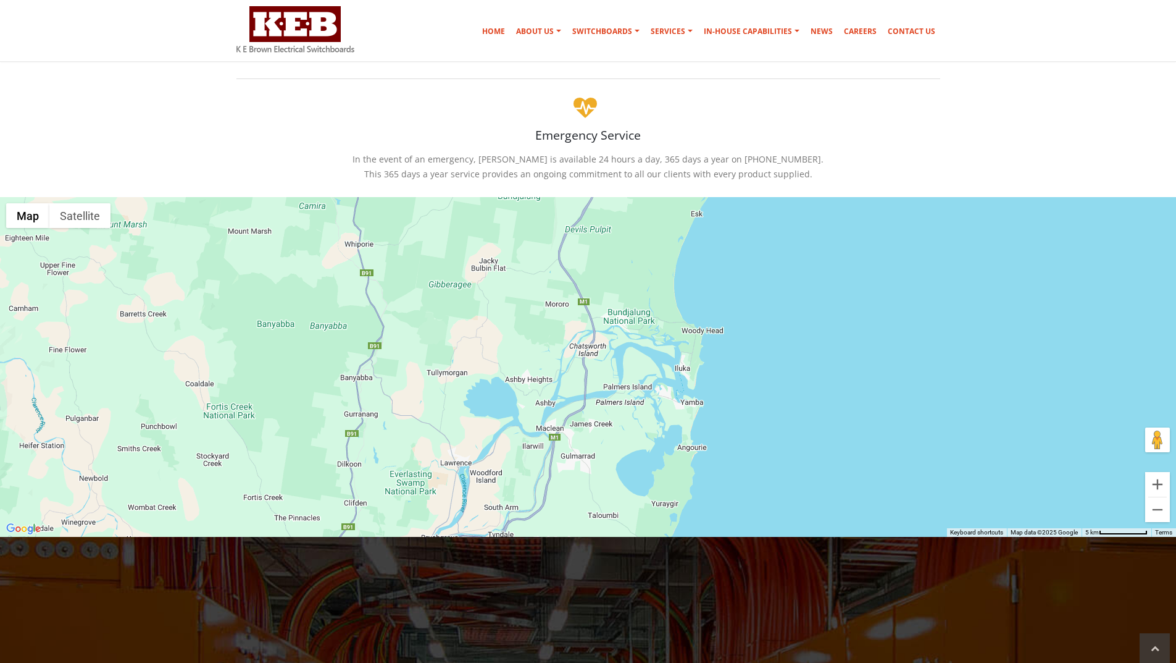
click at [593, 536] on div "K E Brown Electrical Switchboards 5 Jubilee Ave, Warriewood, NSW 2102, Australi…" at bounding box center [588, 367] width 1176 height 340
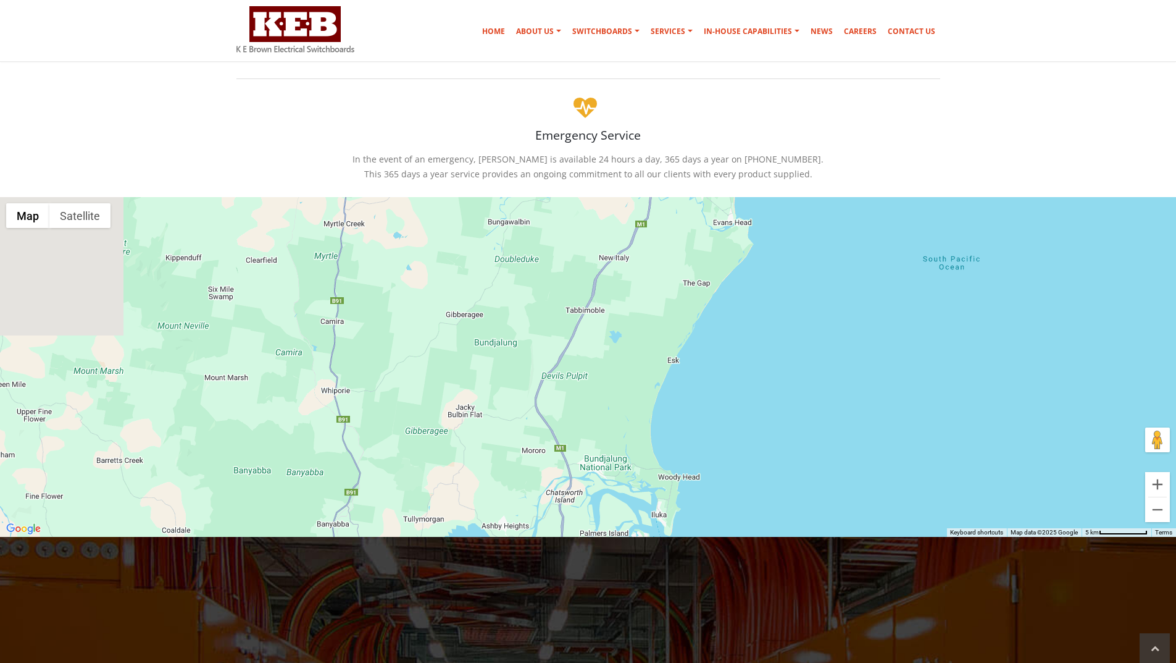
click at [588, 533] on div "K E Brown Electrical Switchboards 5 Jubilee Ave, Warriewood, NSW 2102, Australi…" at bounding box center [588, 367] width 1176 height 340
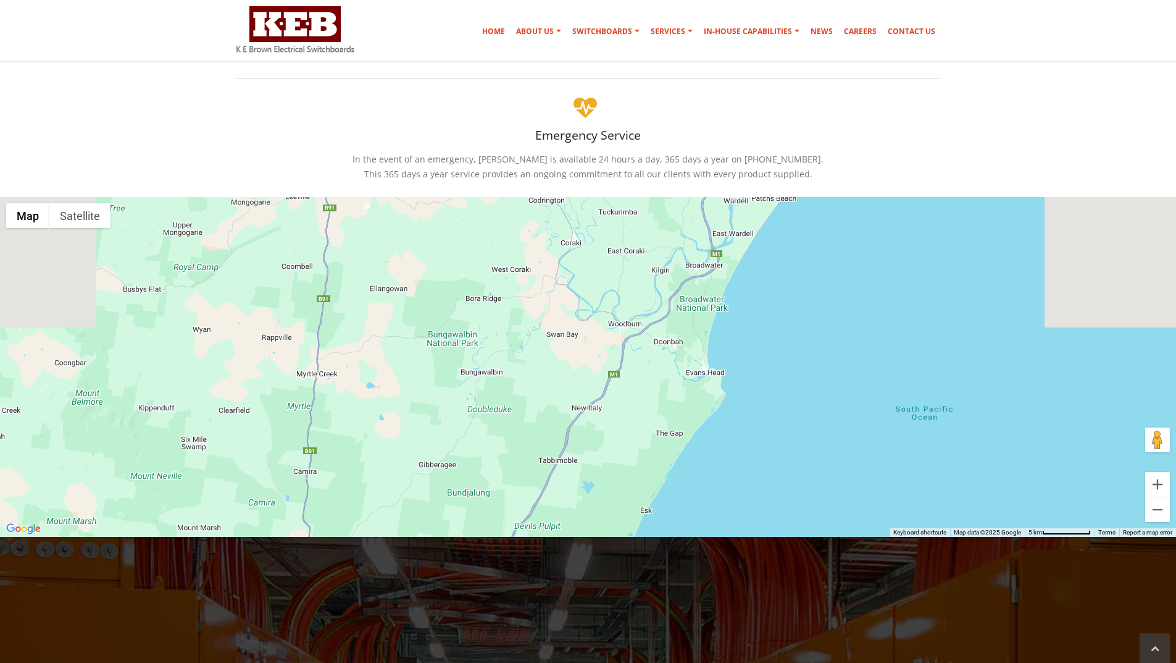
click at [579, 459] on div "K E Brown Electrical Switchboards 5 Jubilee Ave, Warriewood, NSW 2102, Australi…" at bounding box center [588, 367] width 1176 height 340
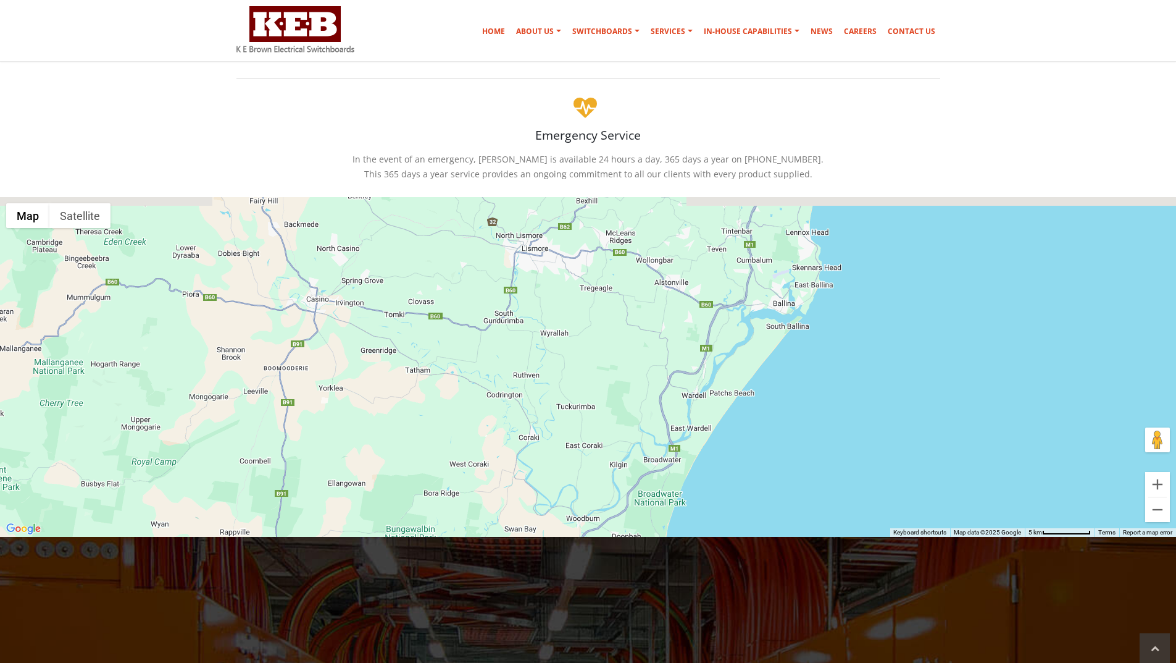
click at [563, 516] on div "K E Brown Electrical Switchboards 5 Jubilee Ave, Warriewood, NSW 2102, Australi…" at bounding box center [588, 367] width 1176 height 340
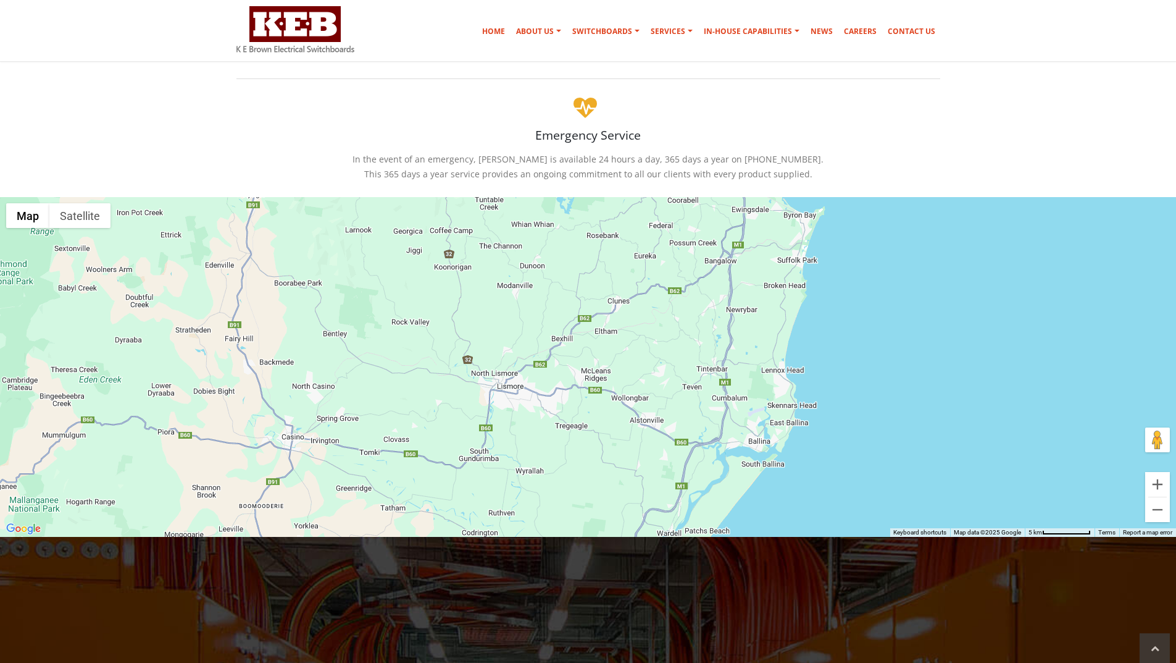
click at [608, 491] on div "K E Brown Electrical Switchboards 5 Jubilee Ave, Warriewood, NSW 2102, Australi…" at bounding box center [588, 367] width 1176 height 340
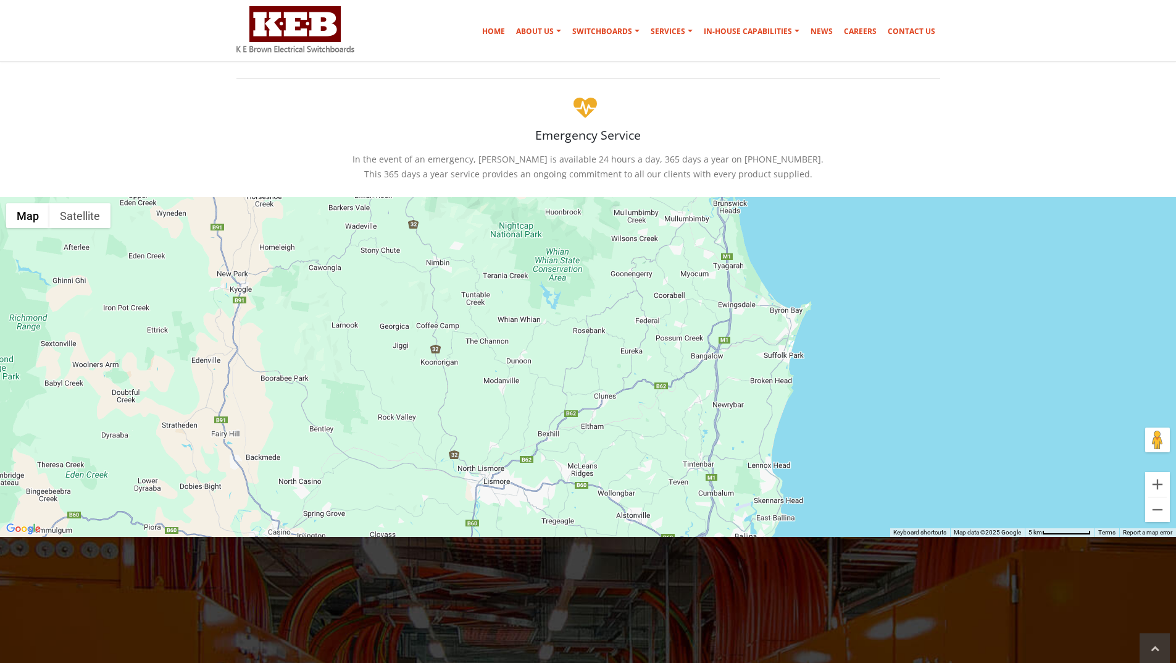
click at [661, 464] on div "K E Brown Electrical Switchboards 5 Jubilee Ave, Warriewood, NSW 2102, Australi…" at bounding box center [588, 367] width 1176 height 340
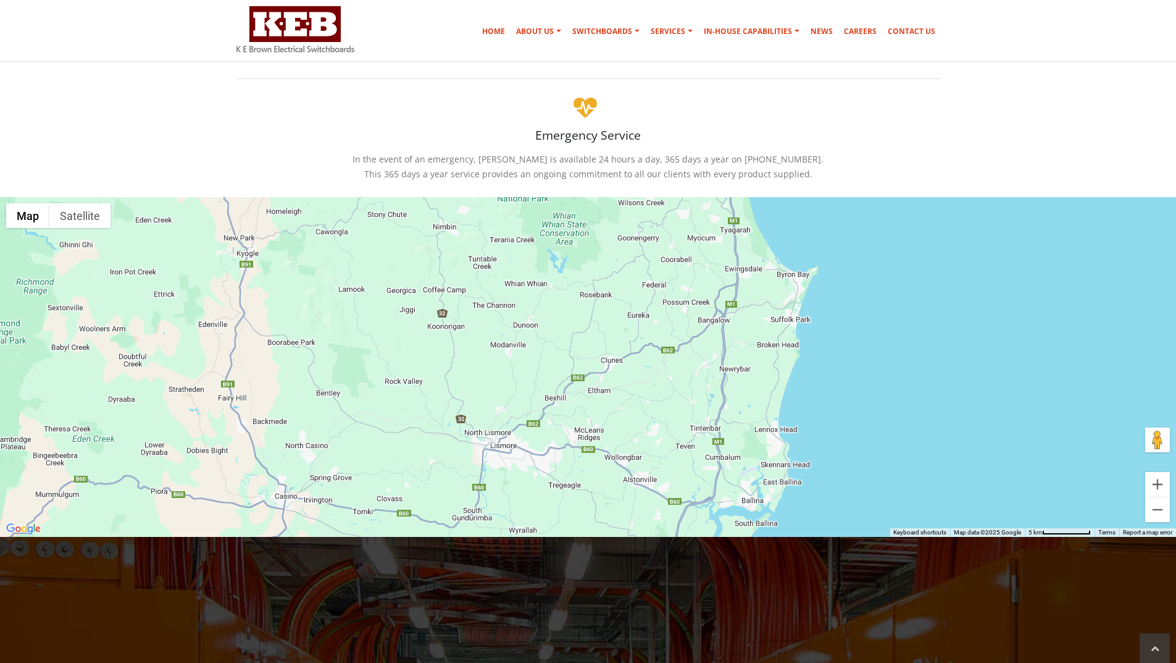
click at [728, 297] on div "K E Brown Electrical Switchboards 5 Jubilee Ave, Warriewood, NSW 2102, Australi…" at bounding box center [588, 367] width 1176 height 340
